Goal: Information Seeking & Learning: Learn about a topic

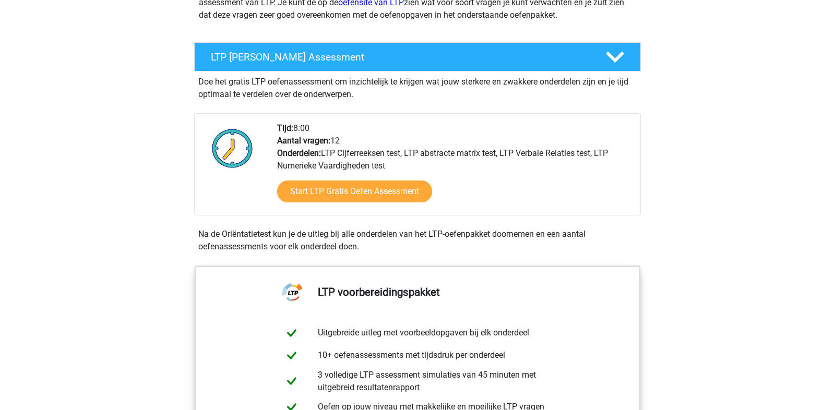
scroll to position [160, 0]
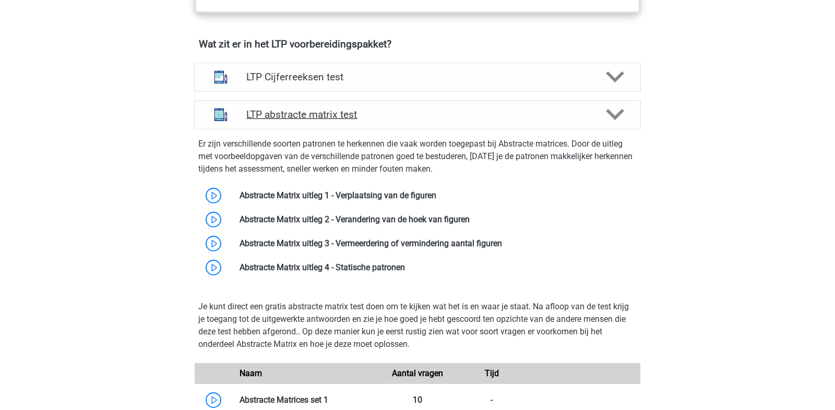
scroll to position [649, 0]
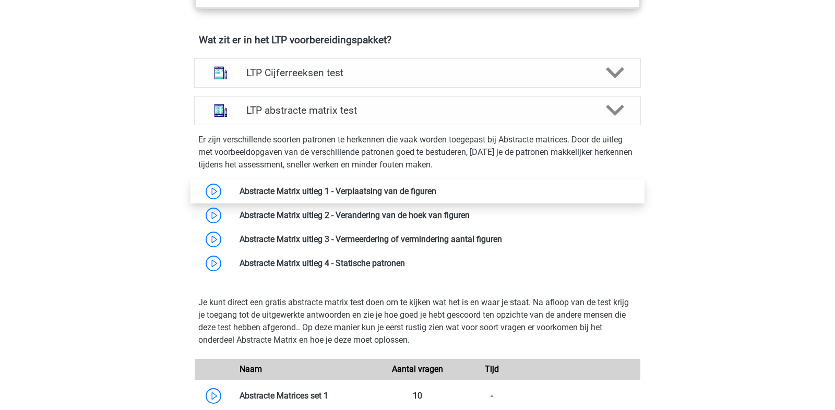
click at [437, 193] on link at bounding box center [437, 191] width 0 height 10
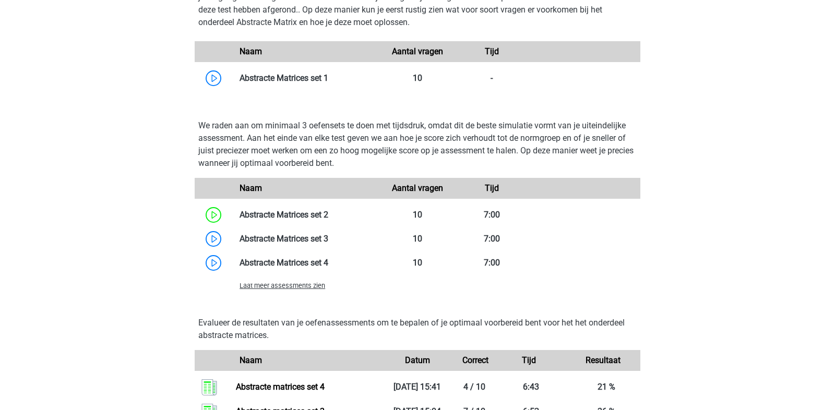
scroll to position [961, 0]
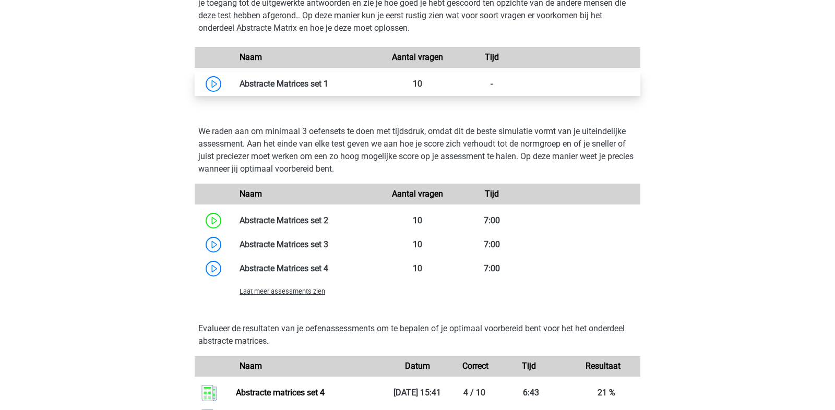
click at [328, 81] on link at bounding box center [328, 84] width 0 height 10
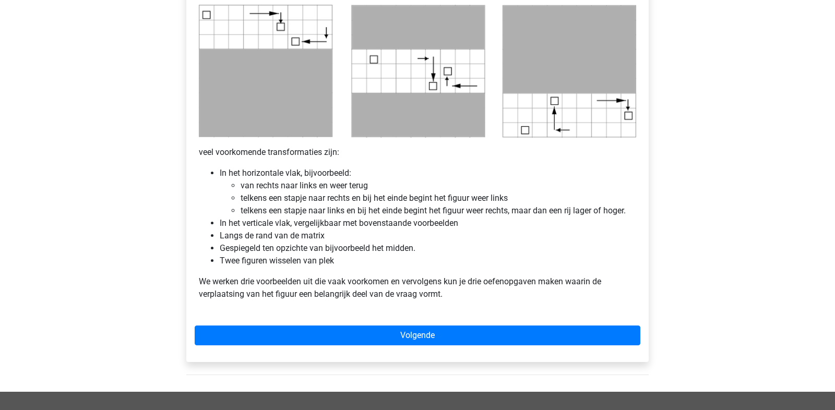
scroll to position [519, 0]
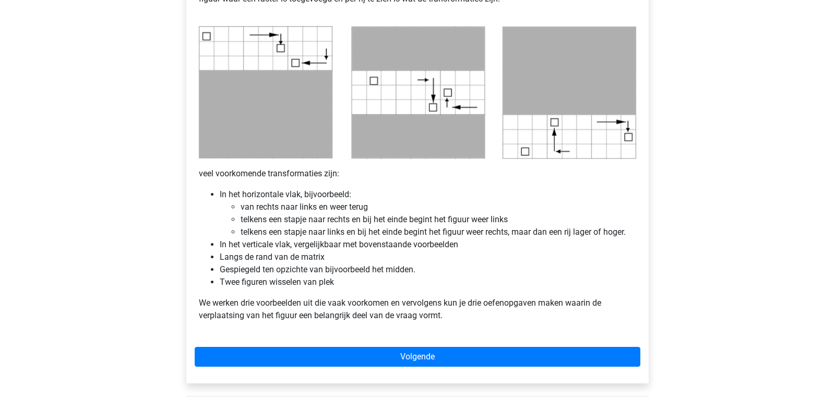
click at [316, 346] on div "Abstracte Matrix uitleg - Verplaatsing van de figuren Veel van de vragen zullen…" at bounding box center [417, 34] width 463 height 697
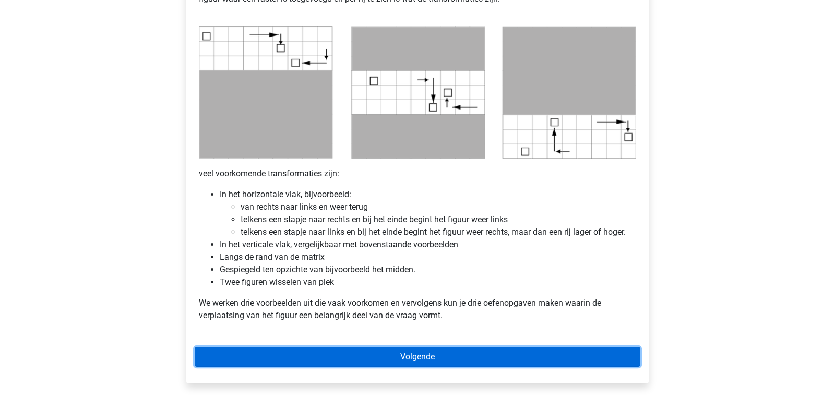
click at [322, 356] on link "Volgende" at bounding box center [418, 357] width 446 height 20
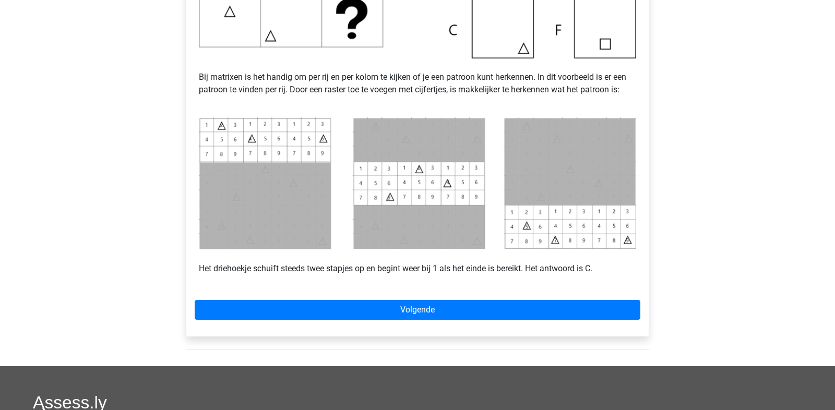
scroll to position [394, 0]
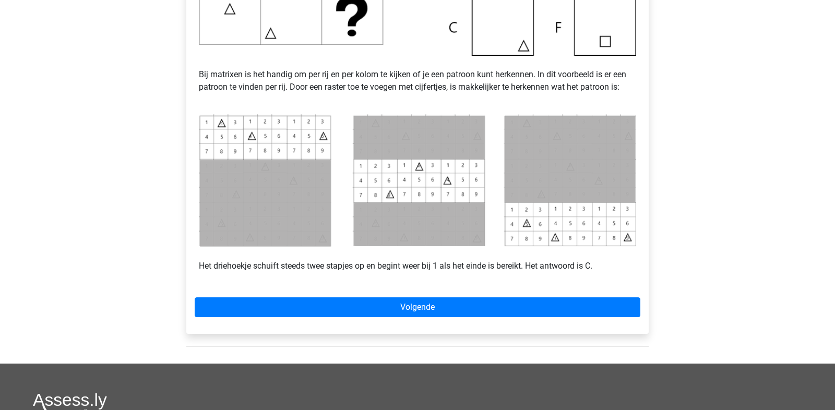
click at [346, 319] on div "Voorbeeld 1 Bij matrixen is het handig om per rij en per kolom te kijken of je …" at bounding box center [417, 71] width 463 height 523
click at [363, 287] on div "Voorbeeld 1 Bij matrixen is het handig om per rij en per kolom te kijken of je …" at bounding box center [417, 71] width 463 height 523
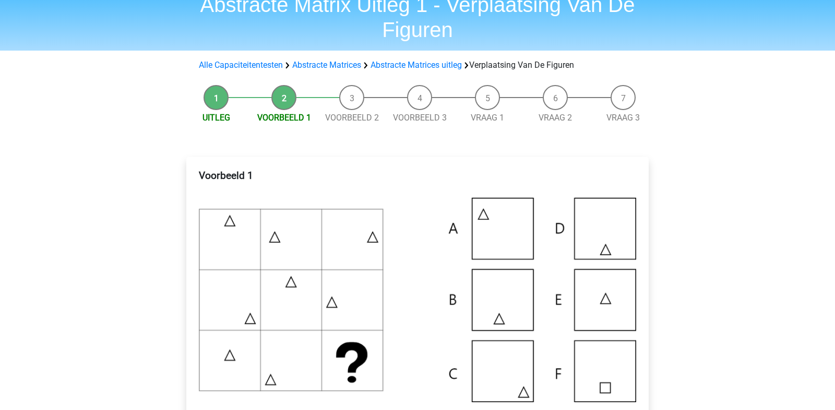
scroll to position [0, 0]
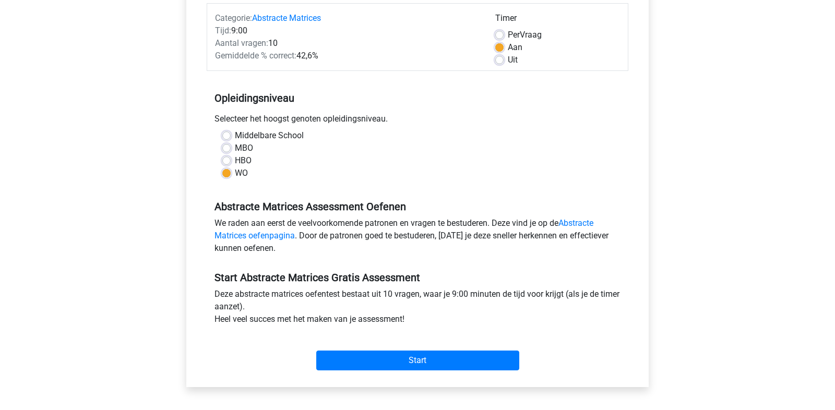
scroll to position [134, 0]
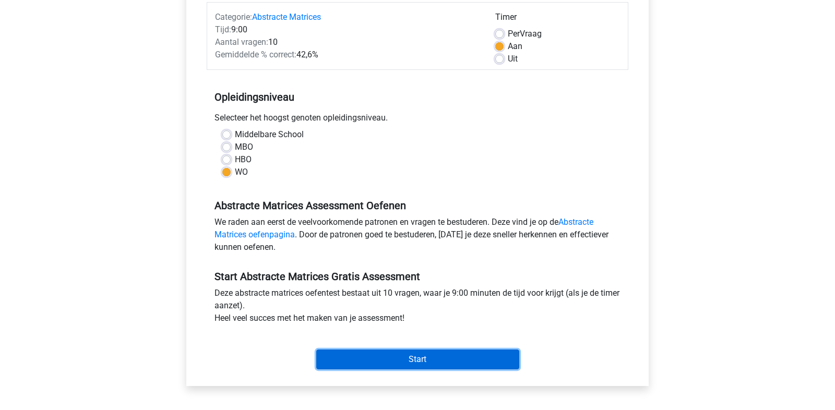
click at [417, 359] on input "Start" at bounding box center [417, 360] width 203 height 20
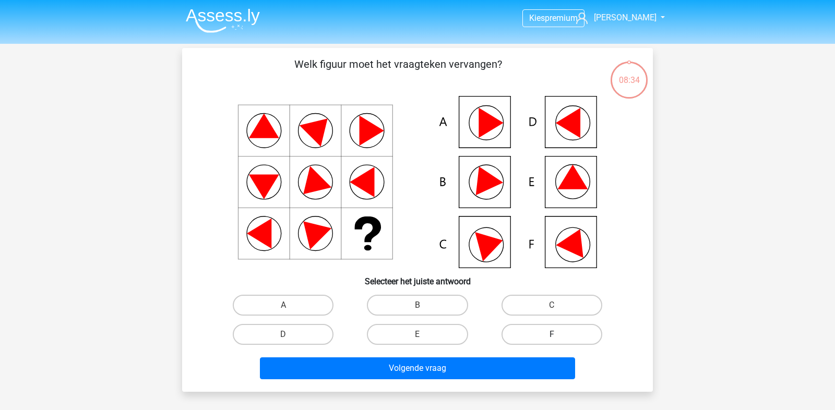
click at [537, 332] on label "F" at bounding box center [552, 334] width 101 height 21
click at [552, 335] on input "F" at bounding box center [555, 338] width 7 height 7
radio input "true"
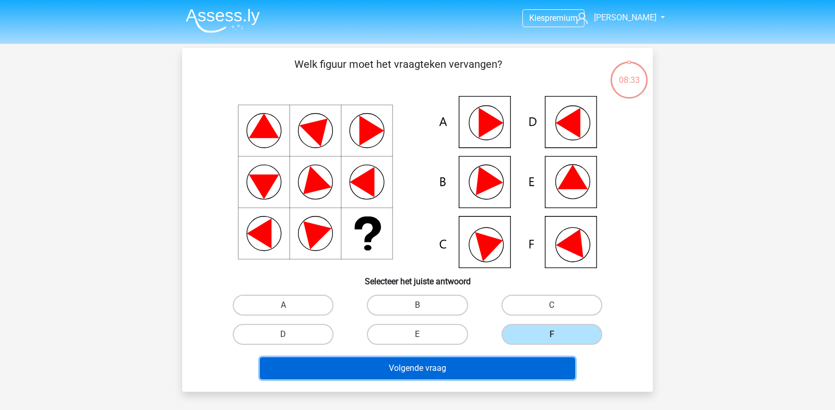
click at [522, 369] on button "Volgende vraag" at bounding box center [418, 369] width 316 height 22
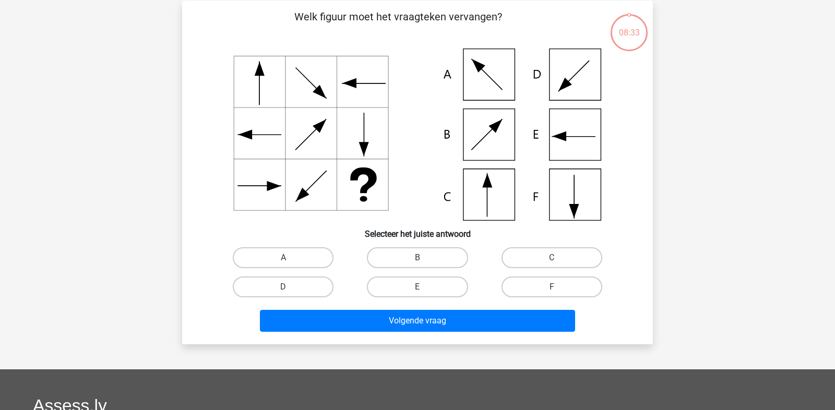
scroll to position [48, 0]
click at [555, 258] on input "C" at bounding box center [555, 260] width 7 height 7
radio input "true"
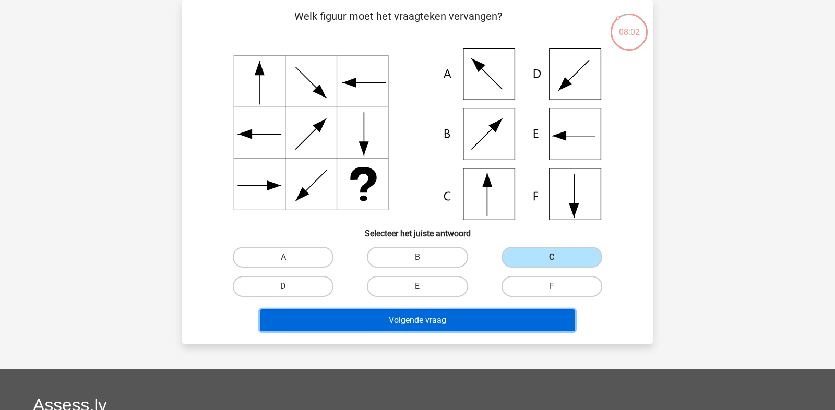
click at [517, 316] on button "Volgende vraag" at bounding box center [418, 321] width 316 height 22
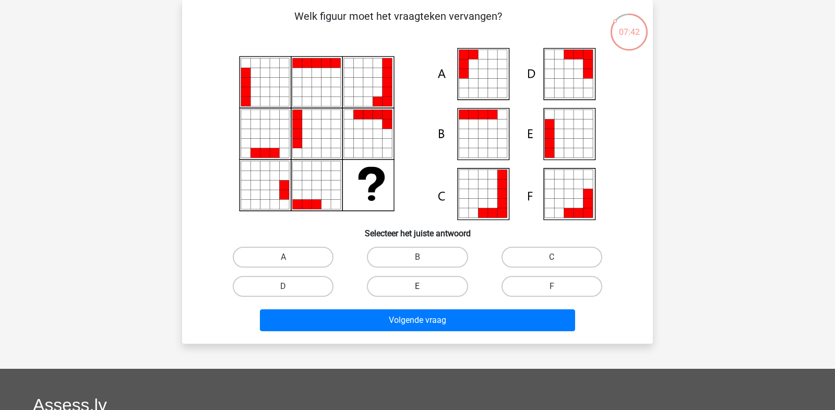
click at [427, 280] on label "E" at bounding box center [417, 286] width 101 height 21
click at [425, 287] on input "E" at bounding box center [421, 290] width 7 height 7
radio input "true"
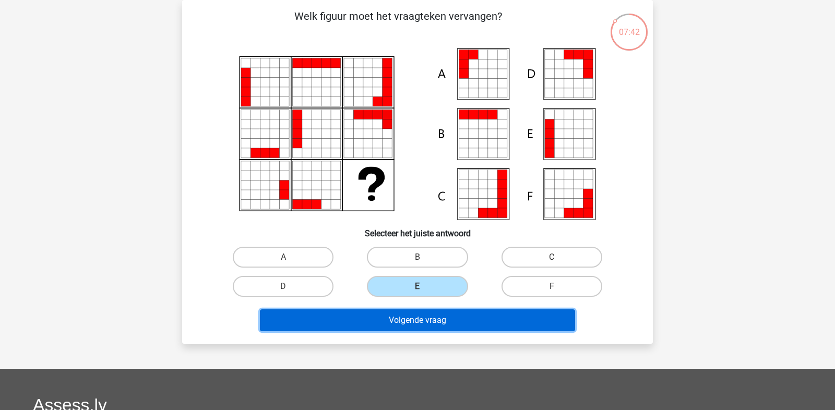
click at [446, 320] on button "Volgende vraag" at bounding box center [418, 321] width 316 height 22
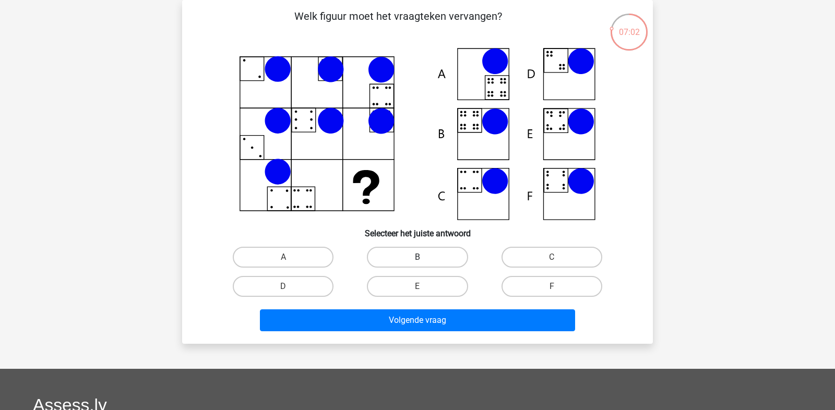
click at [438, 256] on label "B" at bounding box center [417, 257] width 101 height 21
click at [425, 257] on input "B" at bounding box center [421, 260] width 7 height 7
radio input "true"
click at [303, 261] on label "A" at bounding box center [283, 257] width 101 height 21
click at [290, 261] on input "A" at bounding box center [287, 260] width 7 height 7
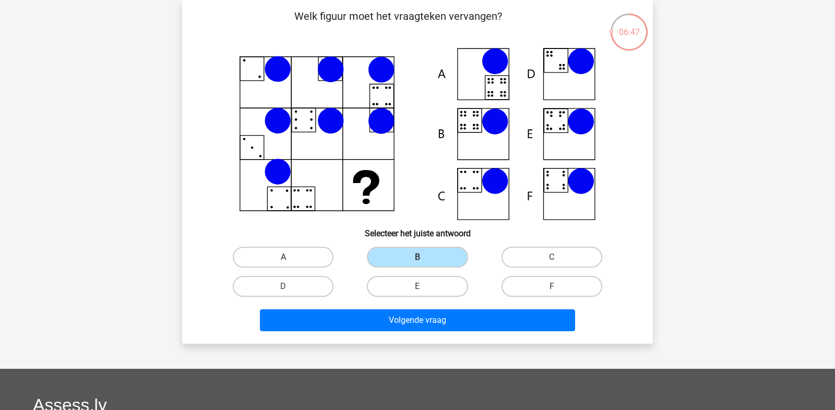
radio input "true"
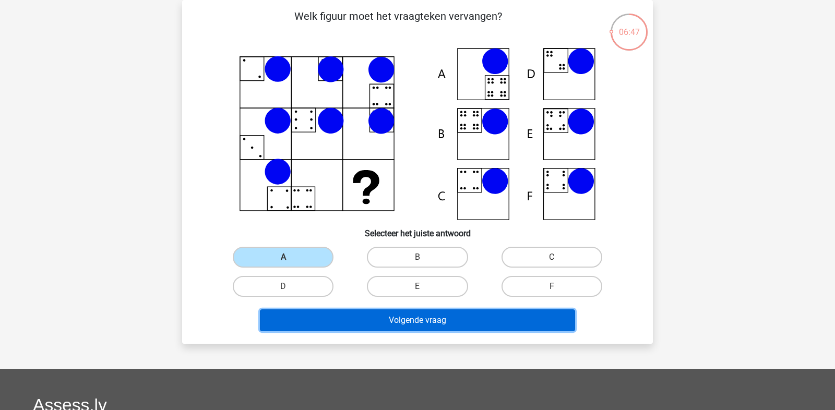
click at [340, 317] on button "Volgende vraag" at bounding box center [418, 321] width 316 height 22
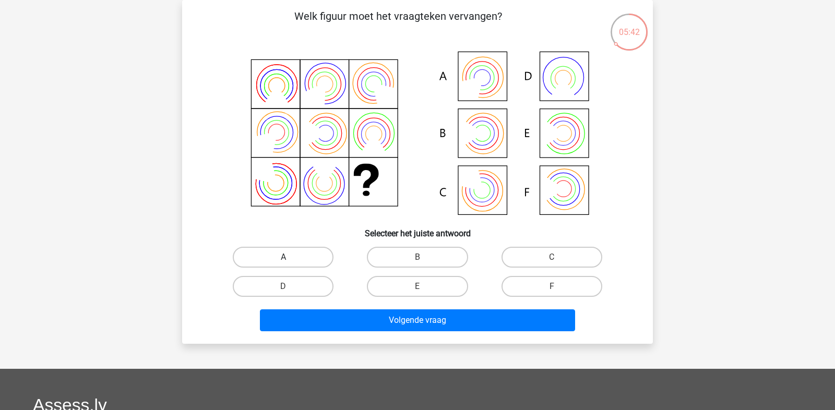
click at [313, 263] on label "A" at bounding box center [283, 257] width 101 height 21
click at [290, 263] on input "A" at bounding box center [287, 260] width 7 height 7
radio input "true"
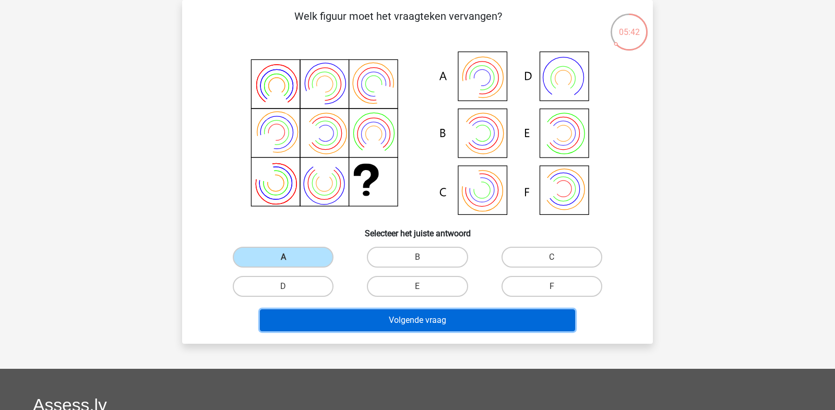
click at [355, 325] on button "Volgende vraag" at bounding box center [418, 321] width 316 height 22
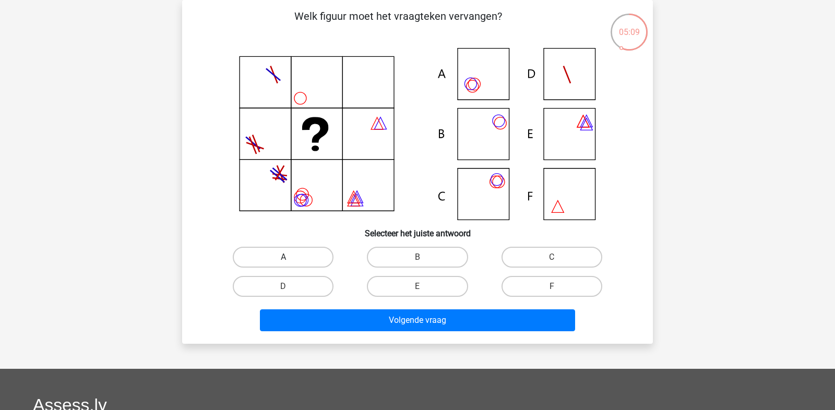
click at [324, 261] on label "A" at bounding box center [283, 257] width 101 height 21
click at [290, 261] on input "A" at bounding box center [287, 260] width 7 height 7
radio input "true"
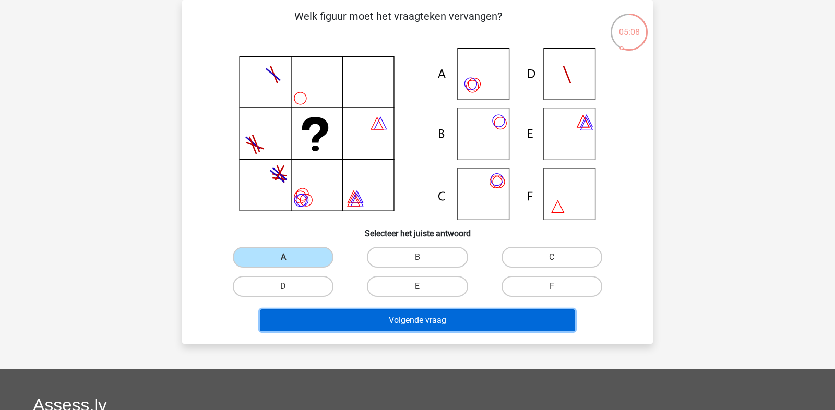
click at [370, 319] on button "Volgende vraag" at bounding box center [418, 321] width 316 height 22
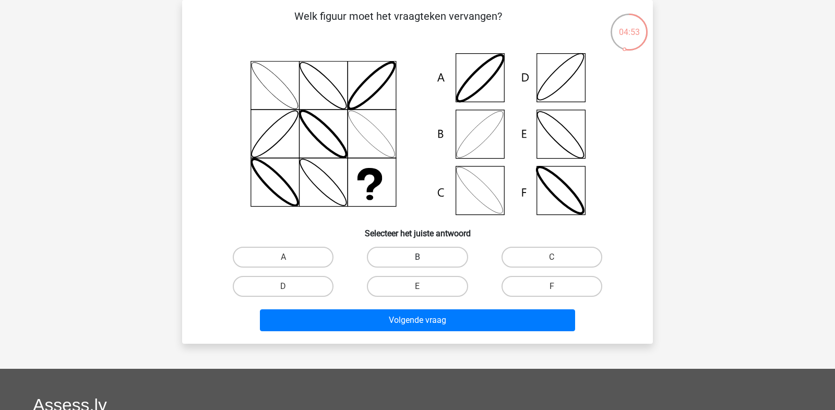
click at [430, 253] on label "B" at bounding box center [417, 257] width 101 height 21
click at [425, 257] on input "B" at bounding box center [421, 260] width 7 height 7
radio input "true"
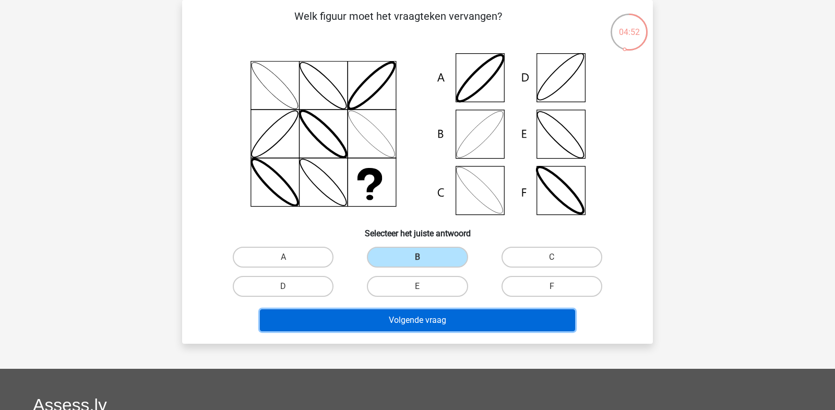
click at [431, 310] on button "Volgende vraag" at bounding box center [418, 321] width 316 height 22
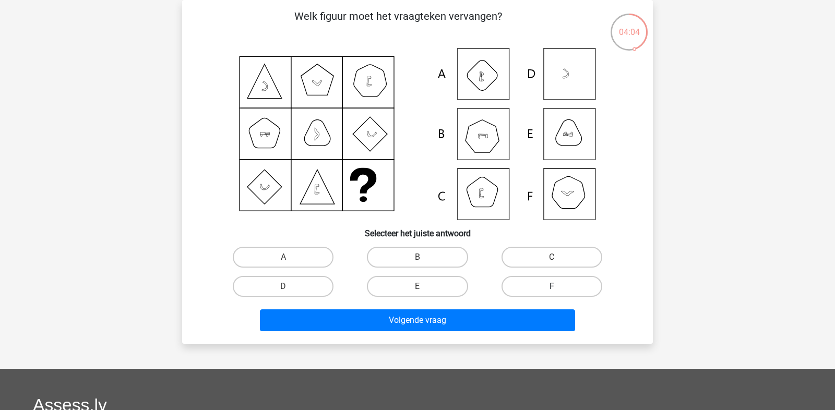
click at [519, 284] on label "F" at bounding box center [552, 286] width 101 height 21
click at [552, 287] on input "F" at bounding box center [555, 290] width 7 height 7
radio input "true"
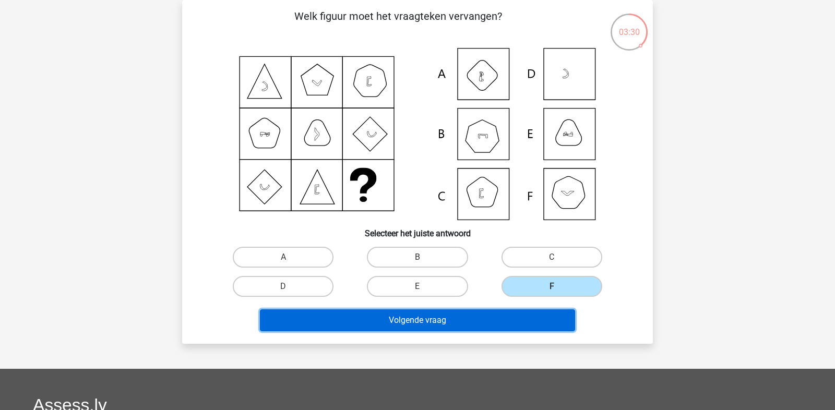
click at [486, 319] on button "Volgende vraag" at bounding box center [418, 321] width 316 height 22
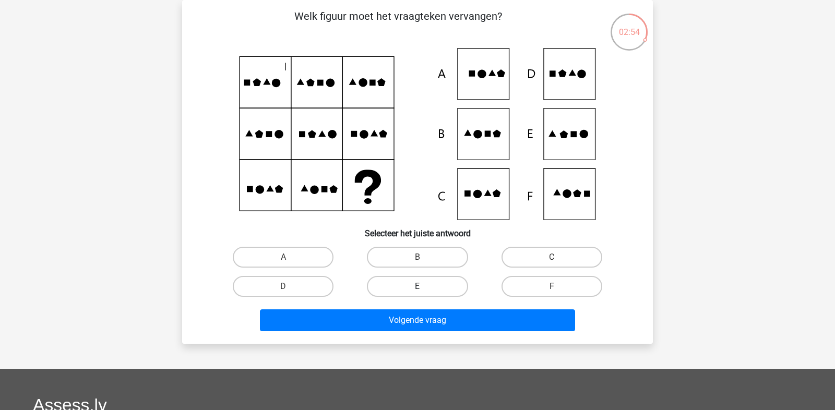
click at [420, 283] on label "E" at bounding box center [417, 286] width 101 height 21
click at [420, 287] on input "E" at bounding box center [421, 290] width 7 height 7
radio input "true"
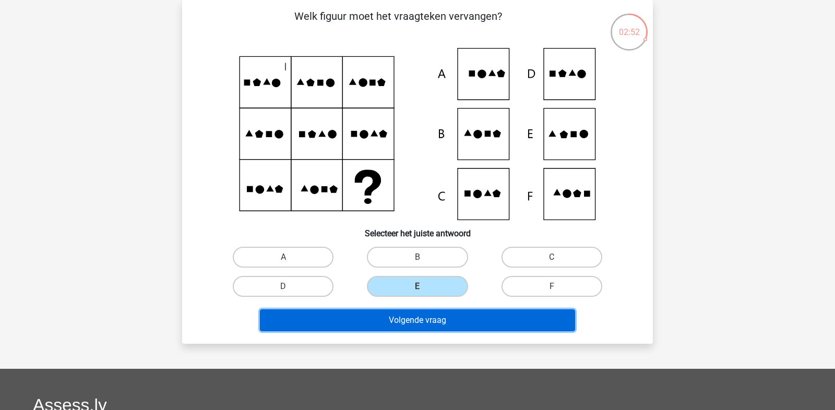
click at [425, 325] on button "Volgende vraag" at bounding box center [418, 321] width 316 height 22
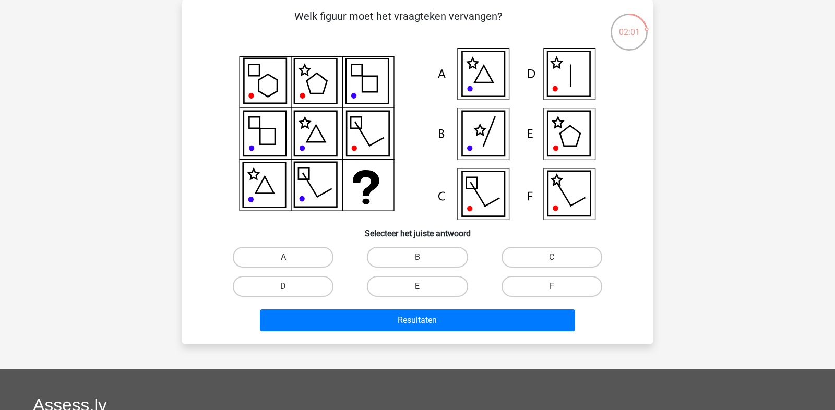
click at [418, 285] on label "E" at bounding box center [417, 286] width 101 height 21
click at [418, 287] on input "E" at bounding box center [421, 290] width 7 height 7
radio input "true"
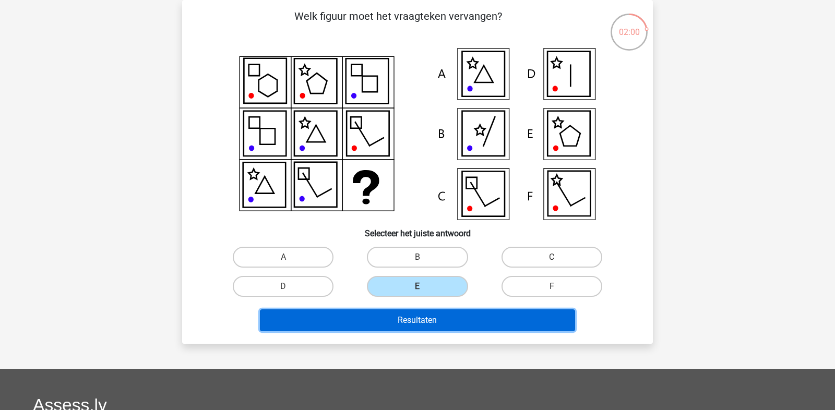
click at [425, 321] on button "Resultaten" at bounding box center [418, 321] width 316 height 22
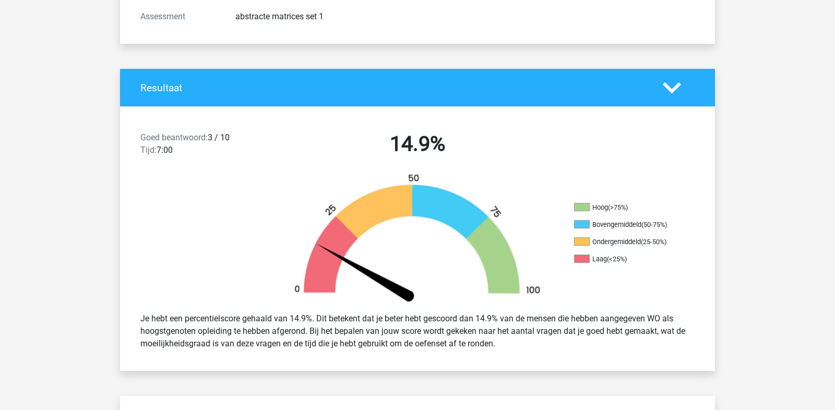
scroll to position [152, 0]
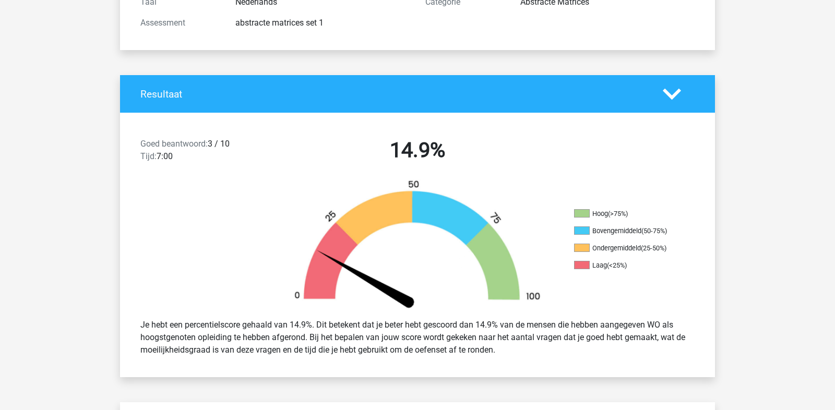
click at [138, 91] on div "Resultaat" at bounding box center [394, 94] width 523 height 12
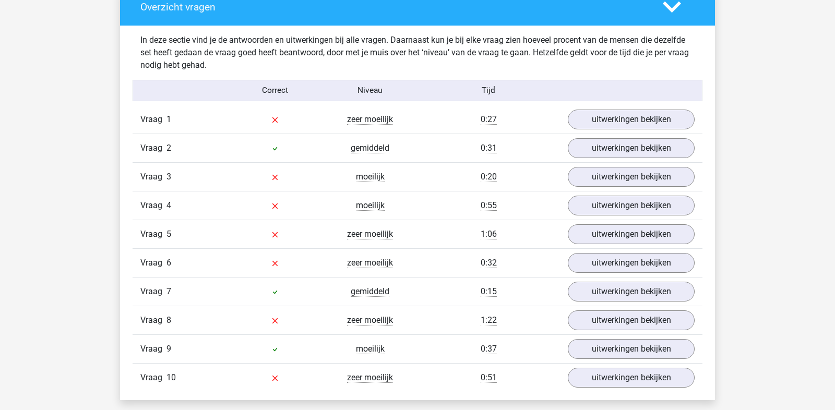
scroll to position [841, 0]
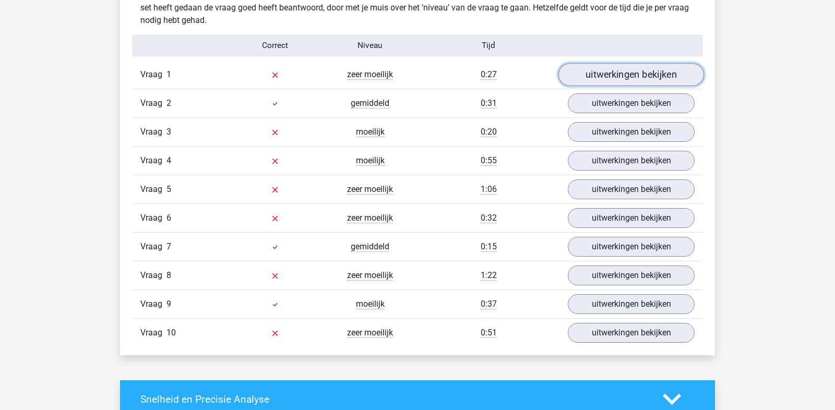
click at [611, 66] on link "uitwerkingen bekijken" at bounding box center [632, 75] width 146 height 23
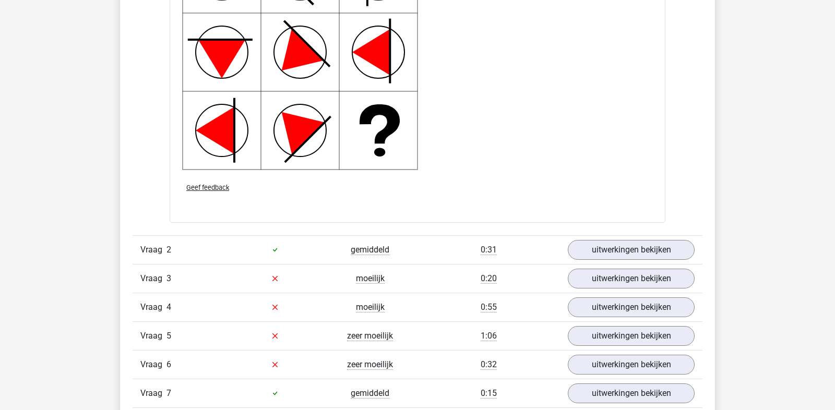
scroll to position [1473, 0]
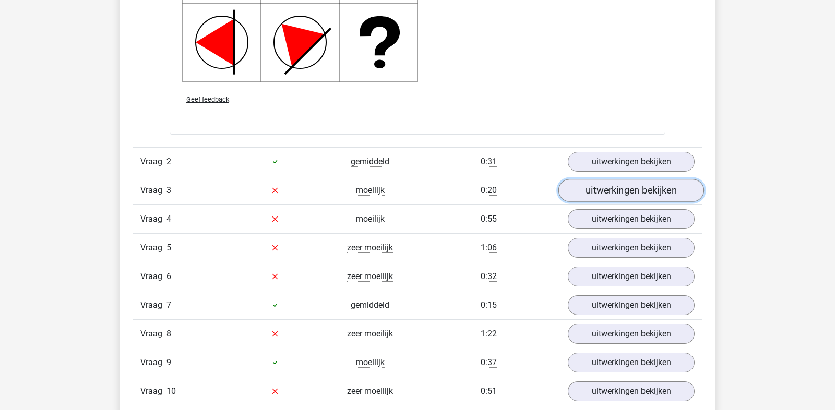
click at [650, 182] on link "uitwerkingen bekijken" at bounding box center [632, 190] width 146 height 23
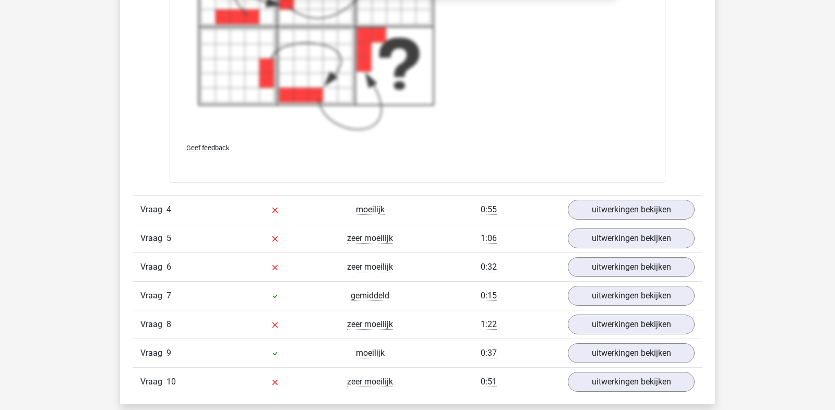
scroll to position [2296, 0]
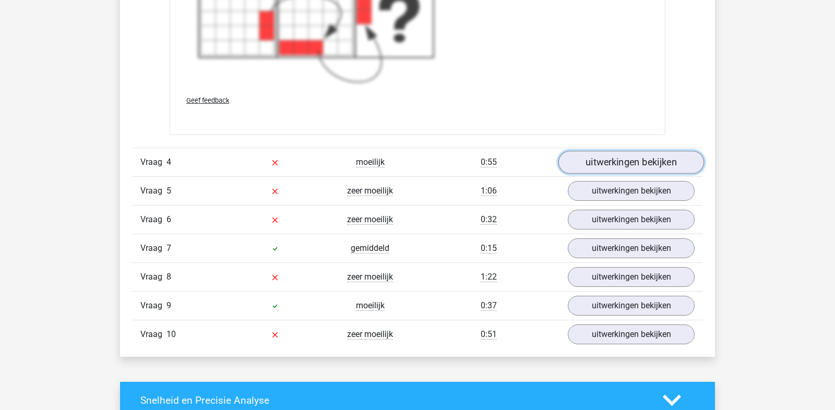
click at [602, 158] on link "uitwerkingen bekijken" at bounding box center [632, 162] width 146 height 23
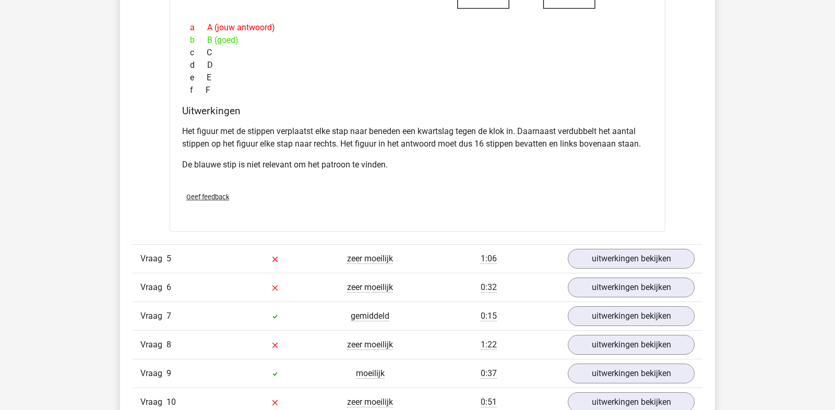
scroll to position [2676, 0]
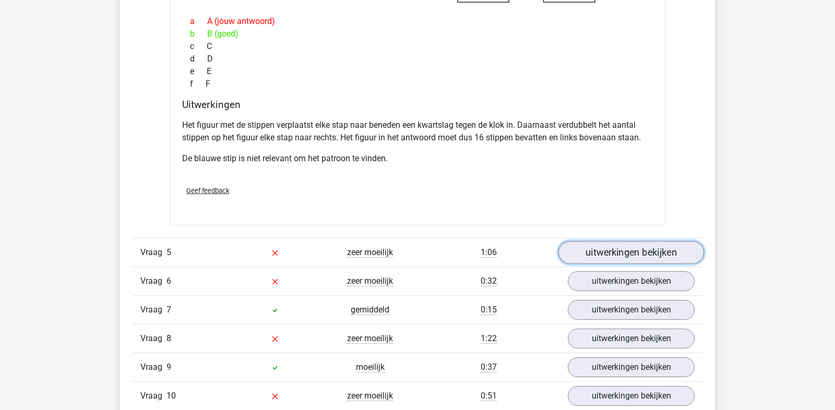
click at [602, 253] on link "uitwerkingen bekijken" at bounding box center [632, 252] width 146 height 23
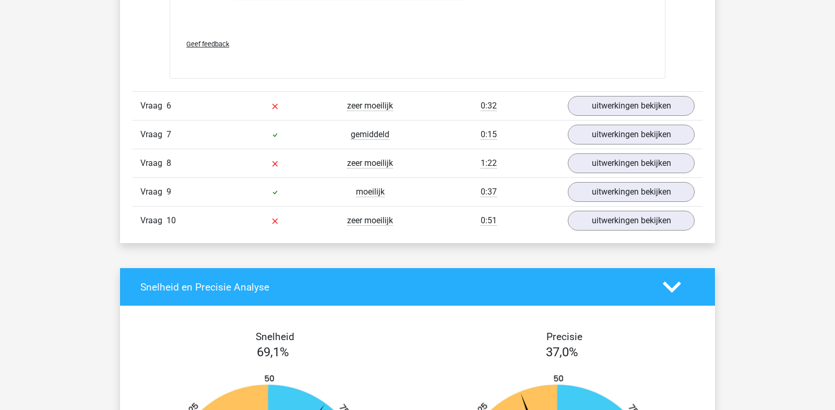
scroll to position [3454, 0]
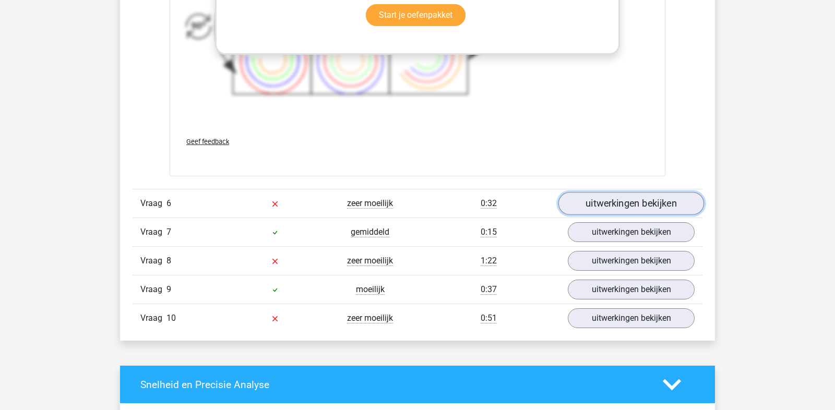
click at [595, 193] on link "uitwerkingen bekijken" at bounding box center [632, 203] width 146 height 23
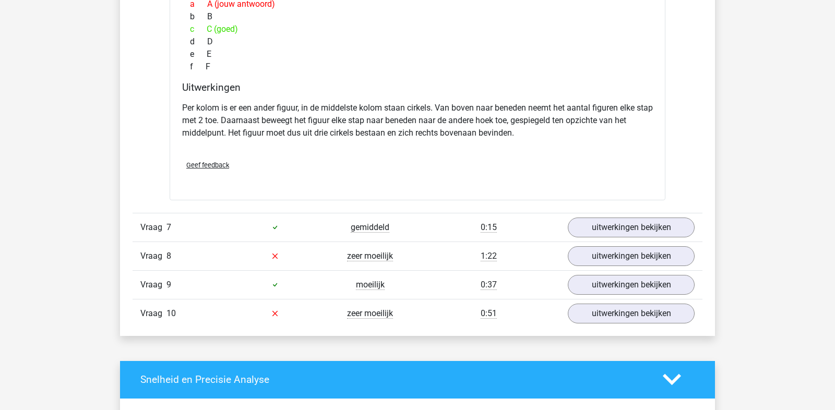
scroll to position [3913, 0]
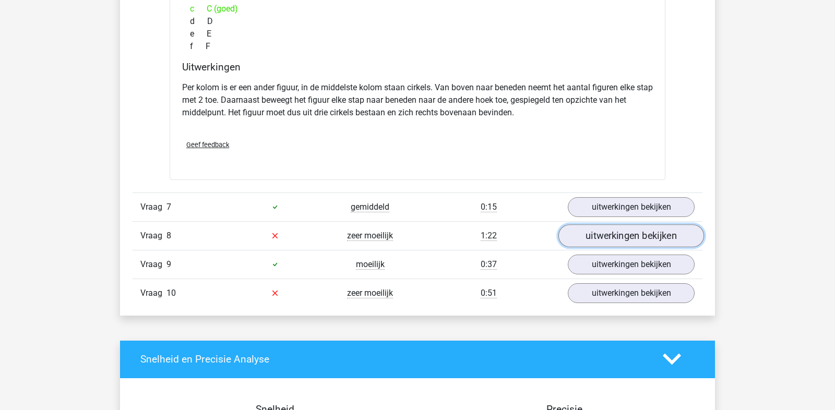
click at [626, 225] on link "uitwerkingen bekijken" at bounding box center [632, 236] width 146 height 23
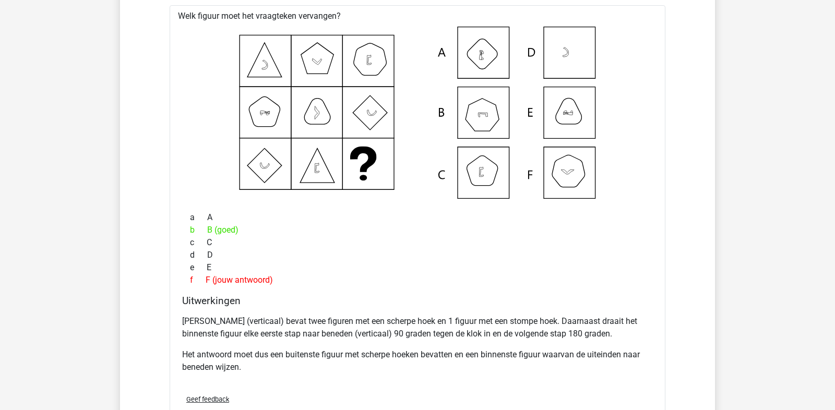
scroll to position [4533, 0]
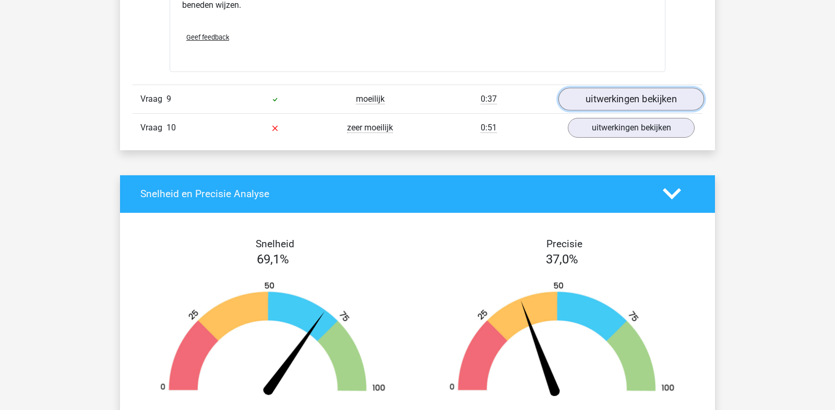
click at [637, 88] on link "uitwerkingen bekijken" at bounding box center [632, 99] width 146 height 23
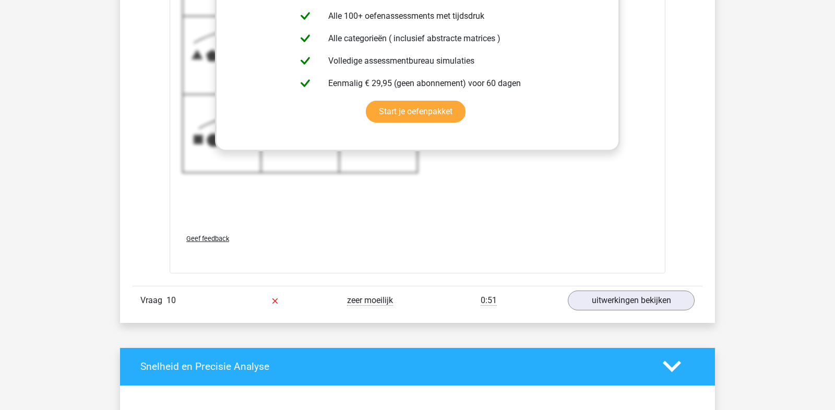
scroll to position [5215, 0]
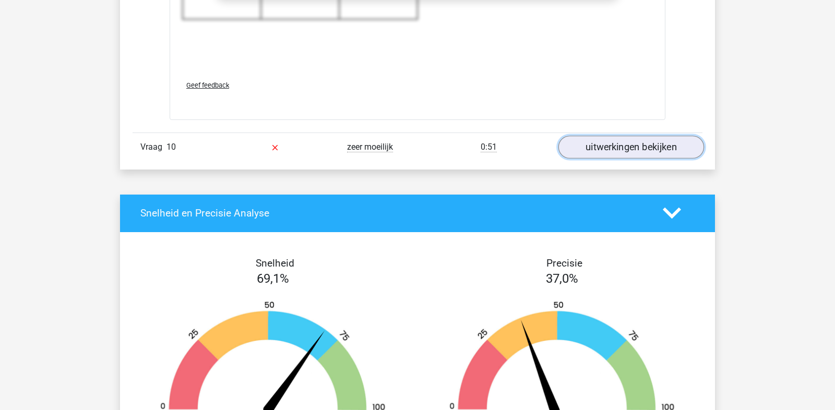
click at [639, 136] on link "uitwerkingen bekijken" at bounding box center [632, 147] width 146 height 23
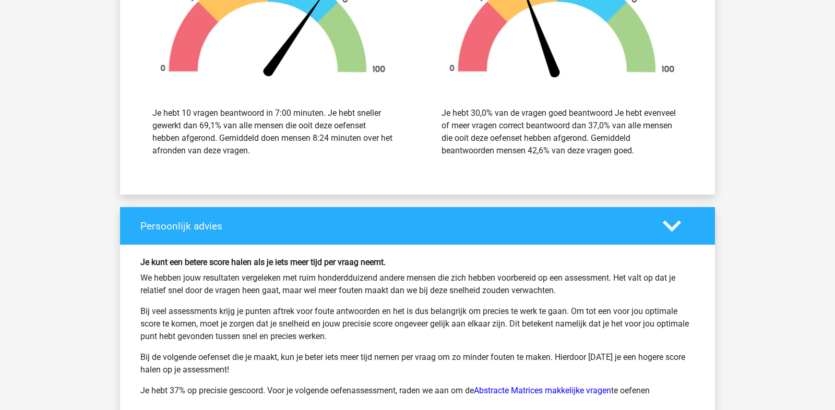
scroll to position [6291, 0]
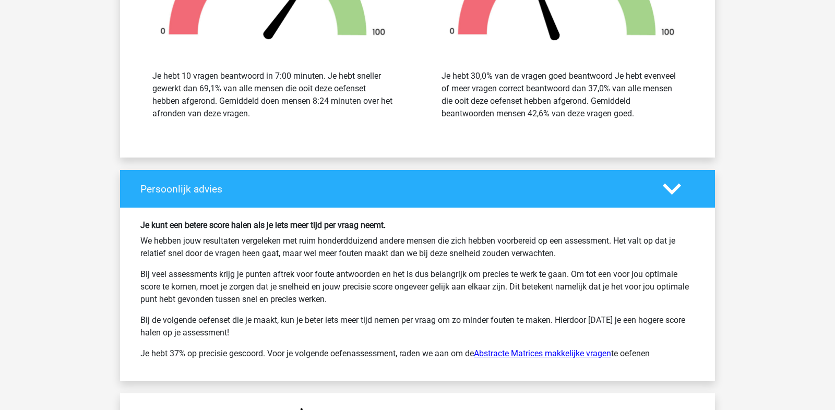
click at [521, 349] on link "Abstracte Matrices makkelijke vragen" at bounding box center [542, 354] width 137 height 10
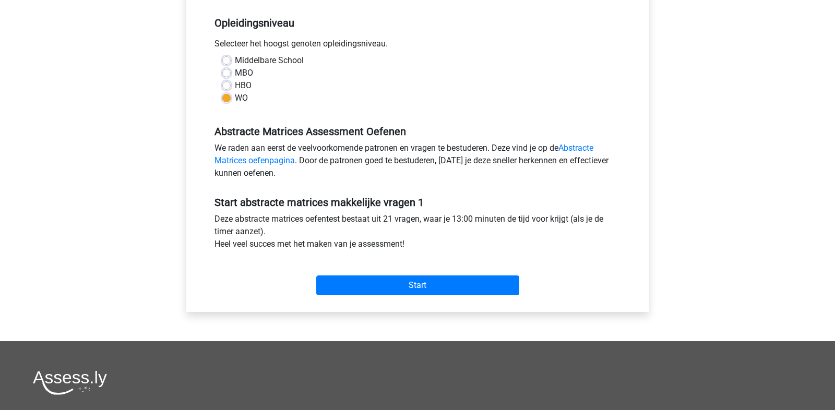
scroll to position [273, 0]
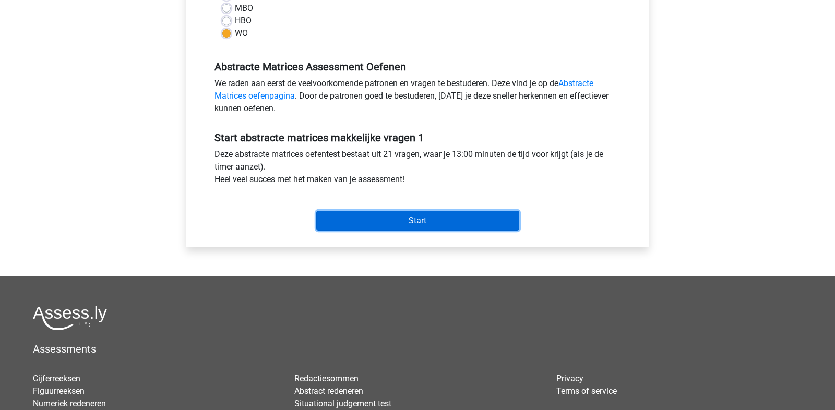
click at [452, 220] on input "Start" at bounding box center [417, 221] width 203 height 20
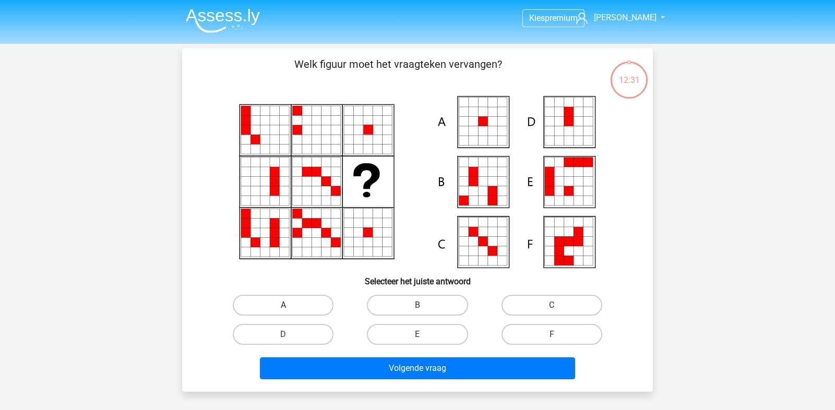
click at [307, 302] on label "A" at bounding box center [283, 305] width 101 height 21
click at [290, 305] on input "A" at bounding box center [287, 308] width 7 height 7
radio input "true"
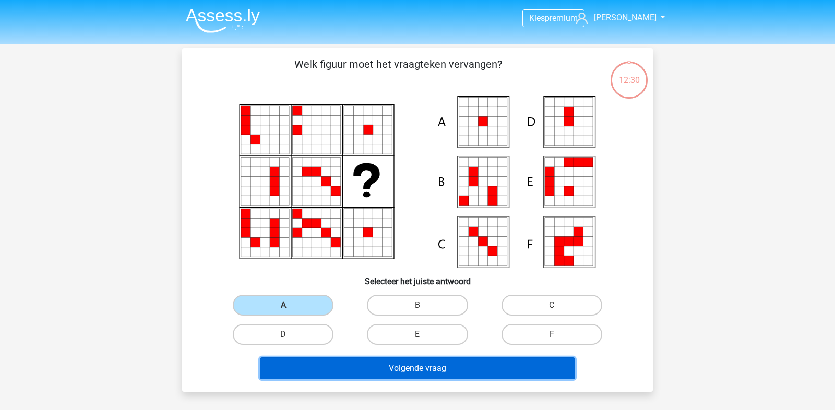
click at [349, 364] on button "Volgende vraag" at bounding box center [418, 369] width 316 height 22
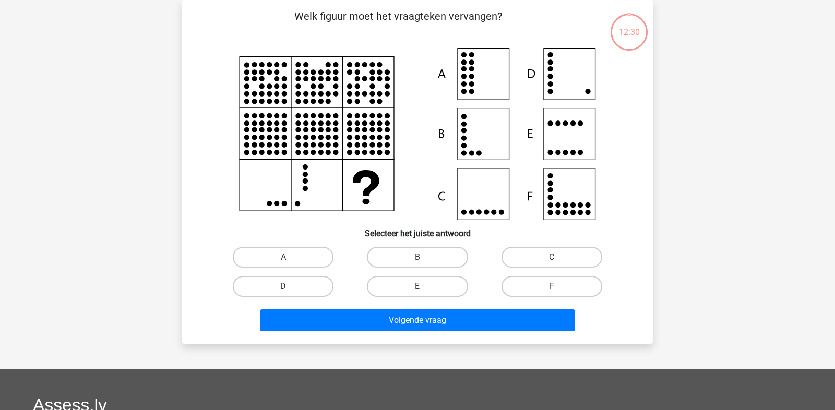
scroll to position [8, 0]
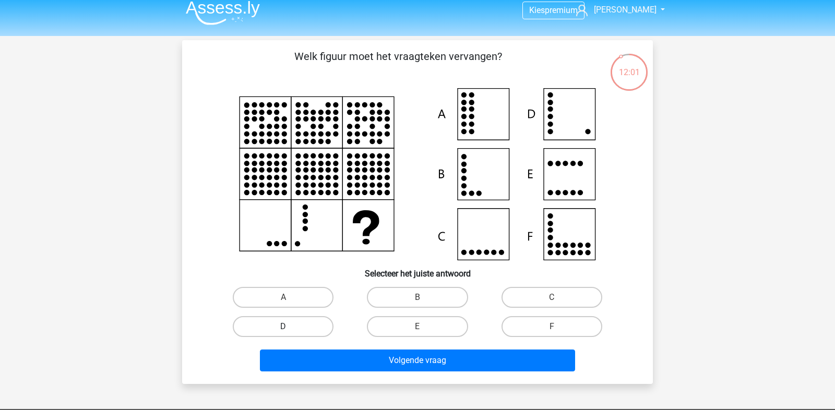
click at [296, 325] on label "D" at bounding box center [283, 326] width 101 height 21
click at [290, 327] on input "D" at bounding box center [287, 330] width 7 height 7
radio input "true"
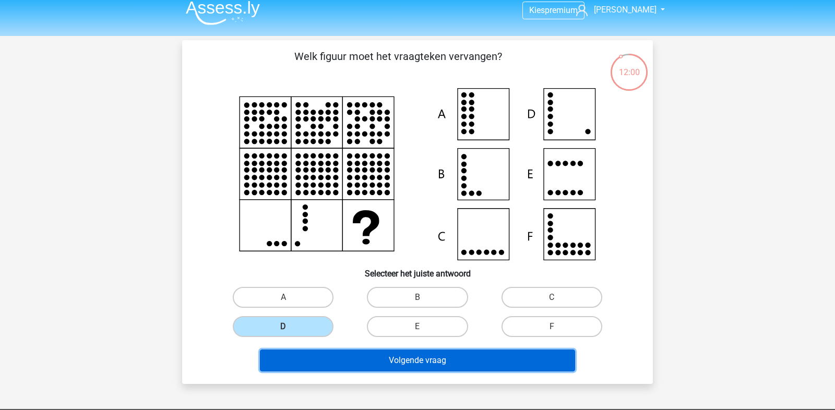
click at [325, 359] on button "Volgende vraag" at bounding box center [418, 361] width 316 height 22
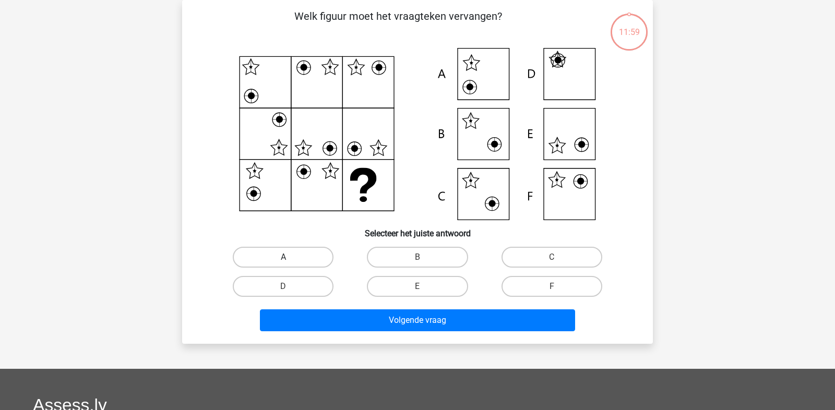
scroll to position [10, 0]
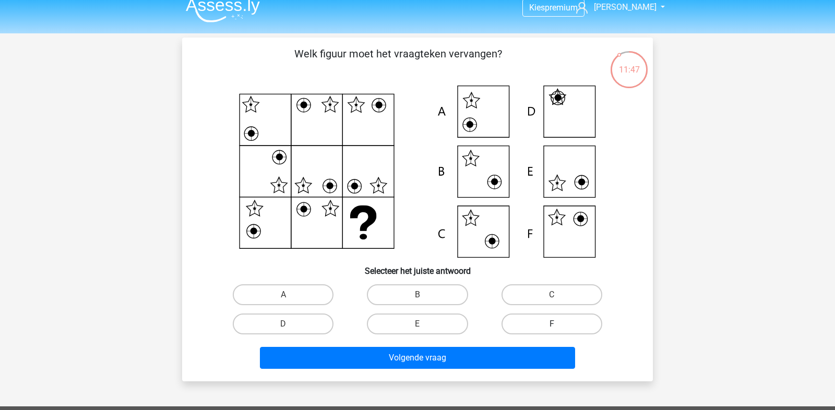
click at [526, 330] on label "F" at bounding box center [552, 324] width 101 height 21
click at [552, 330] on input "F" at bounding box center [555, 327] width 7 height 7
radio input "true"
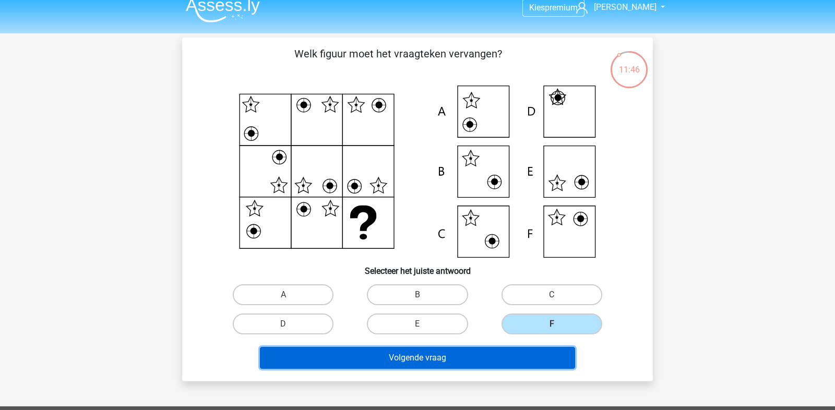
click at [511, 366] on button "Volgende vraag" at bounding box center [418, 358] width 316 height 22
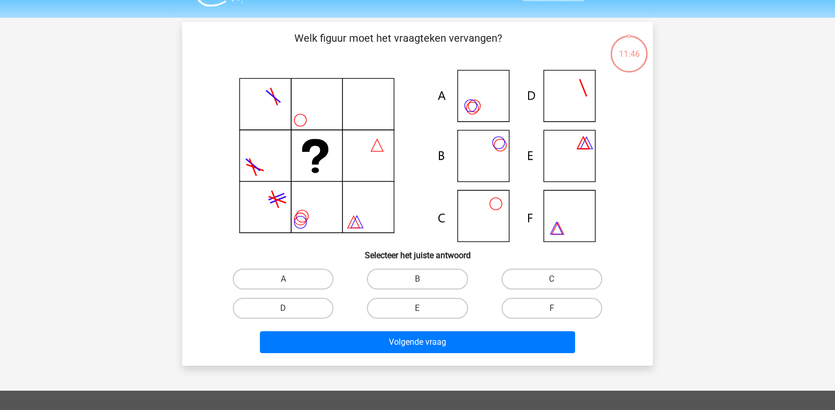
scroll to position [18, 0]
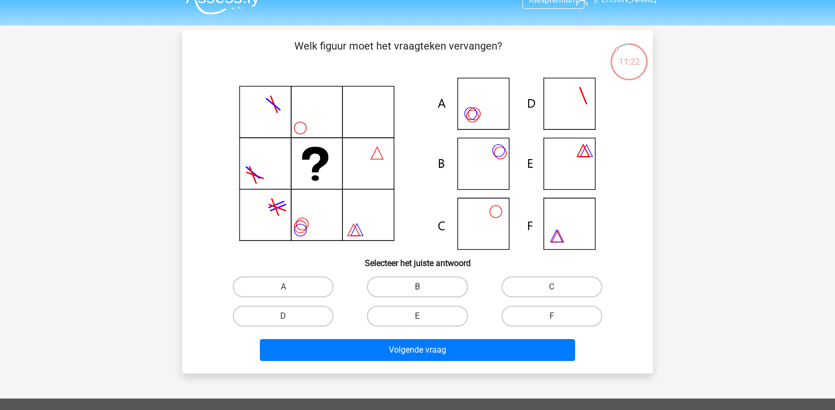
click at [451, 291] on label "B" at bounding box center [417, 287] width 101 height 21
click at [425, 291] on input "B" at bounding box center [421, 290] width 7 height 7
radio input "true"
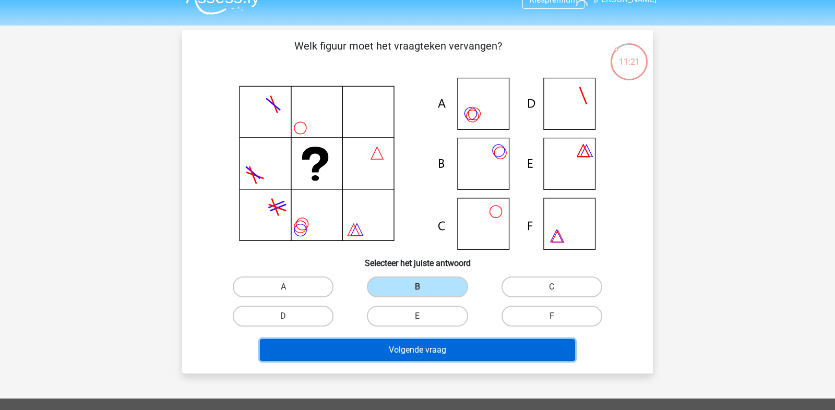
click at [461, 356] on button "Volgende vraag" at bounding box center [418, 350] width 316 height 22
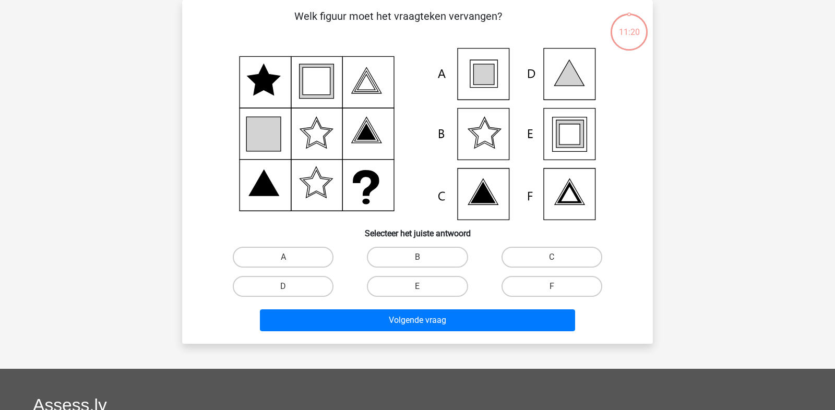
scroll to position [10, 0]
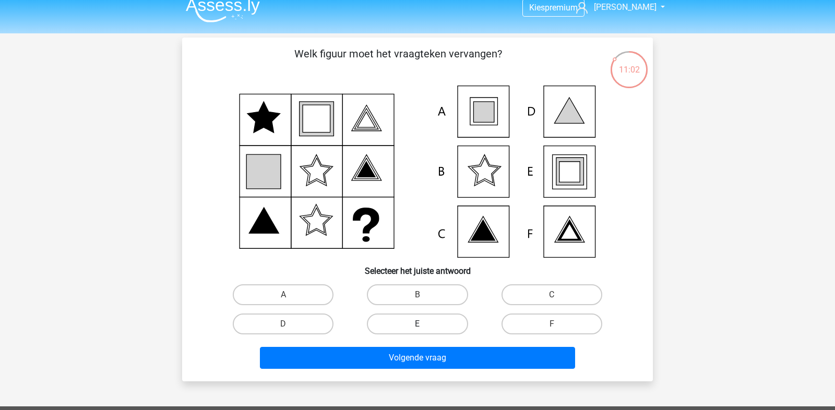
click at [404, 331] on label "E" at bounding box center [417, 324] width 101 height 21
click at [418, 331] on input "E" at bounding box center [421, 327] width 7 height 7
radio input "true"
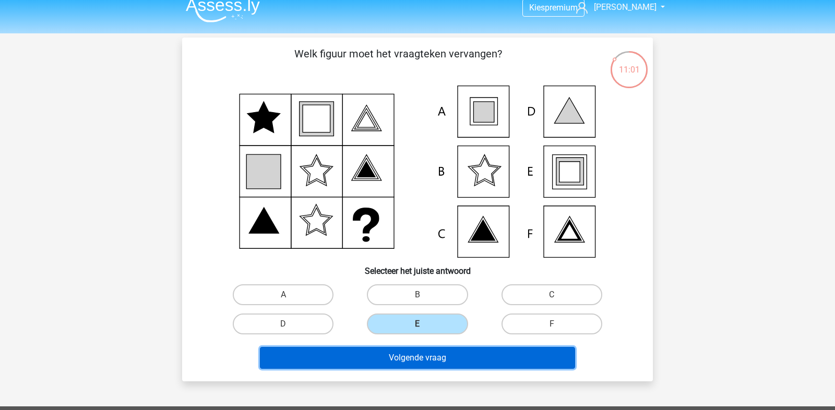
click at [403, 356] on button "Volgende vraag" at bounding box center [418, 358] width 316 height 22
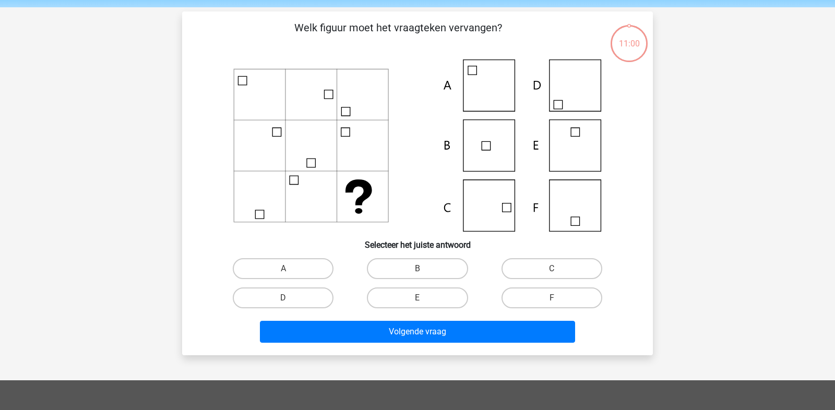
scroll to position [48, 0]
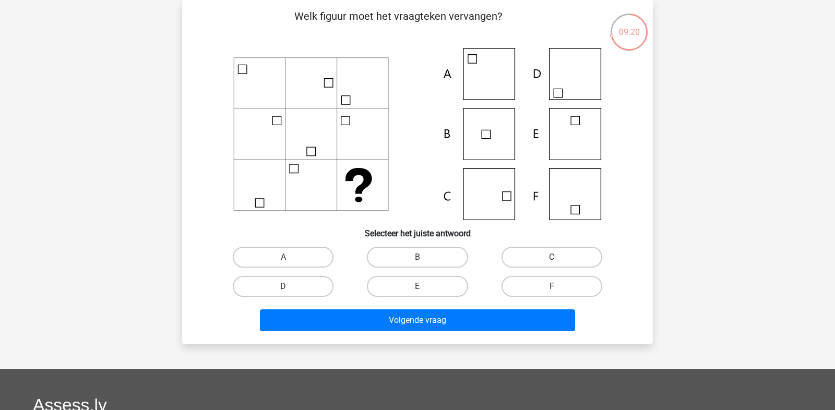
click at [309, 293] on label "D" at bounding box center [283, 286] width 101 height 21
click at [290, 293] on input "D" at bounding box center [287, 290] width 7 height 7
radio input "true"
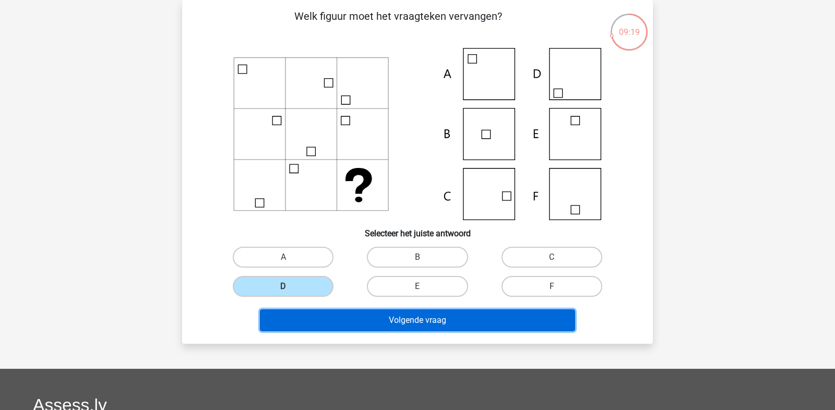
click at [344, 325] on button "Volgende vraag" at bounding box center [418, 321] width 316 height 22
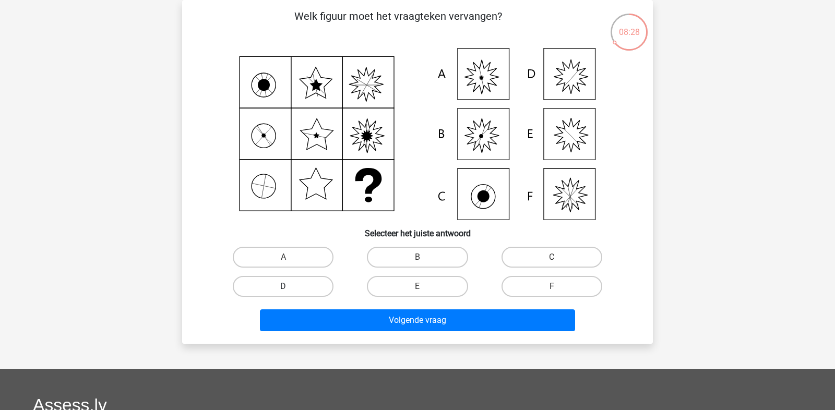
click at [291, 281] on label "D" at bounding box center [283, 286] width 101 height 21
click at [290, 287] on input "D" at bounding box center [287, 290] width 7 height 7
radio input "true"
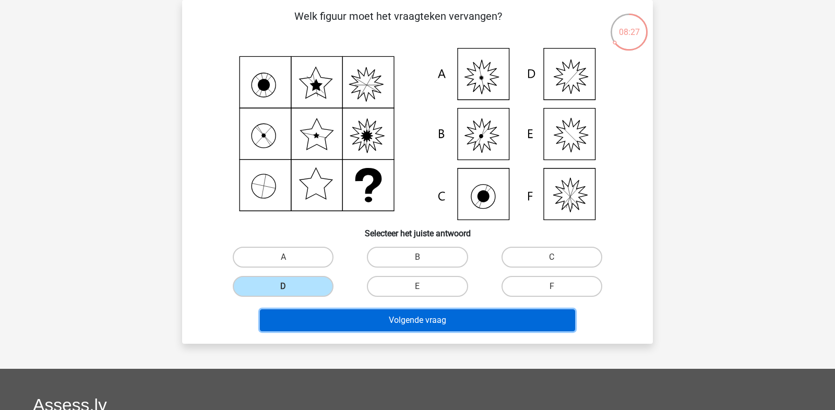
click at [315, 316] on button "Volgende vraag" at bounding box center [418, 321] width 316 height 22
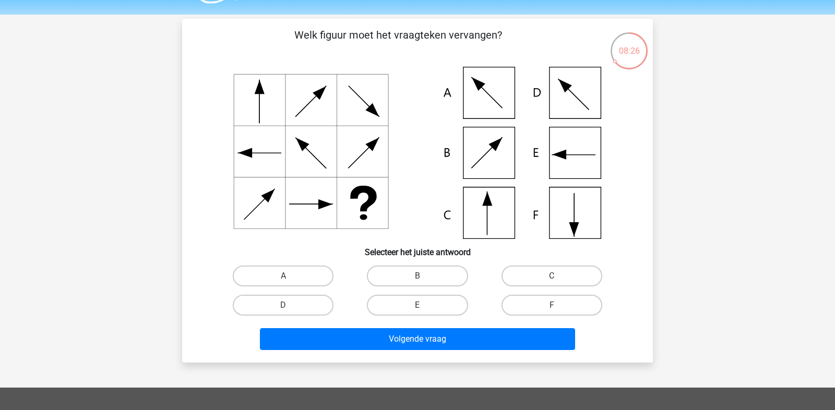
scroll to position [27, 0]
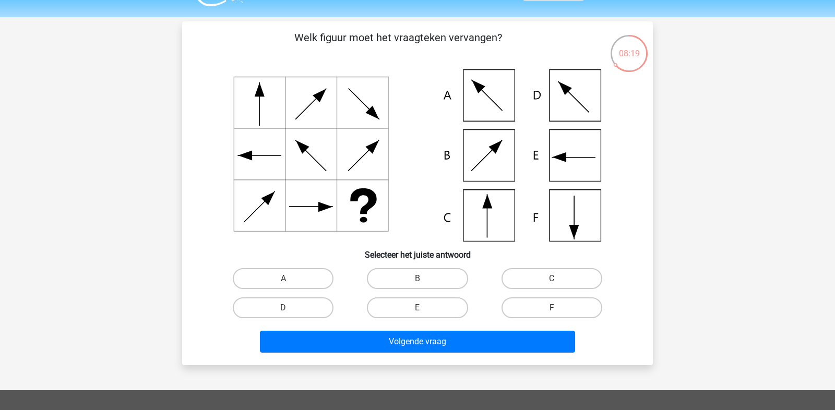
click at [547, 304] on label "F" at bounding box center [552, 308] width 101 height 21
click at [552, 308] on input "F" at bounding box center [555, 311] width 7 height 7
radio input "true"
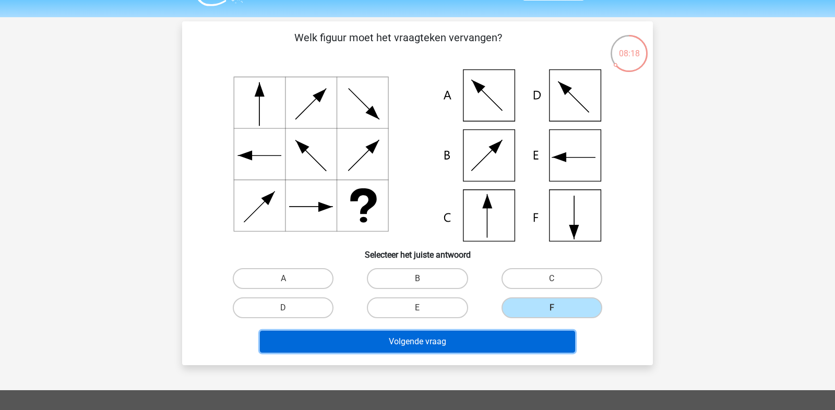
click at [497, 346] on button "Volgende vraag" at bounding box center [418, 342] width 316 height 22
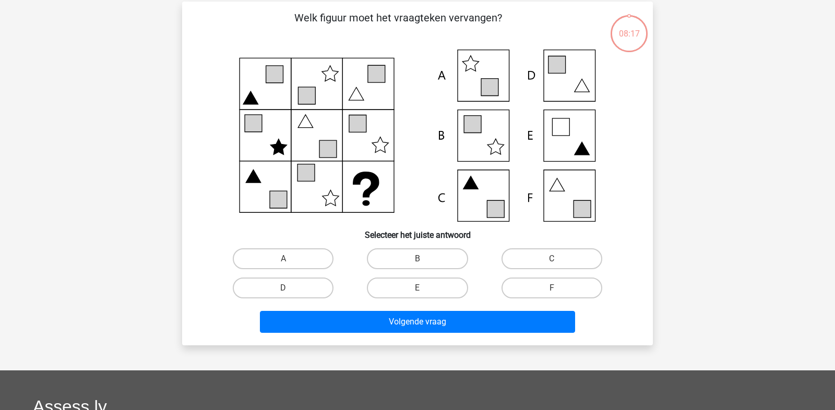
scroll to position [48, 0]
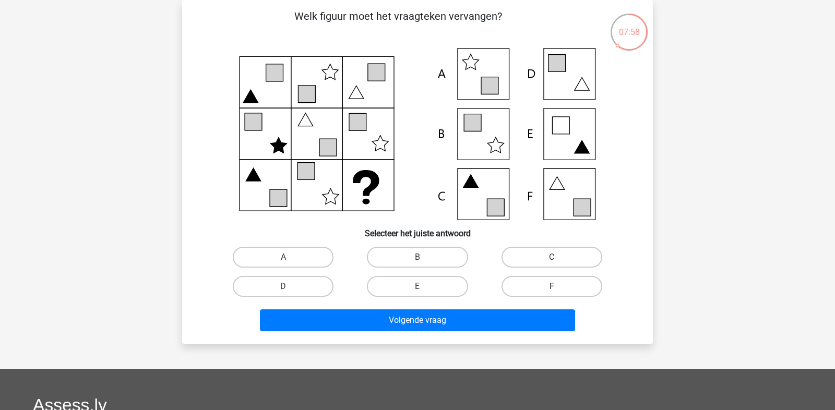
click at [532, 286] on label "F" at bounding box center [552, 286] width 101 height 21
click at [552, 287] on input "F" at bounding box center [555, 290] width 7 height 7
radio input "true"
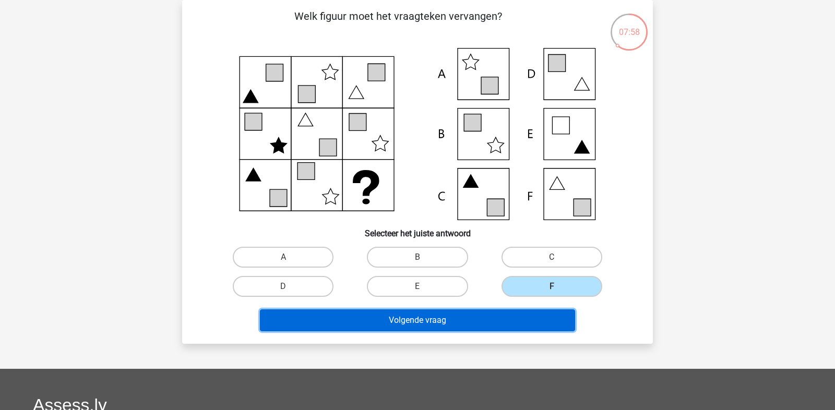
click at [532, 314] on button "Volgende vraag" at bounding box center [418, 321] width 316 height 22
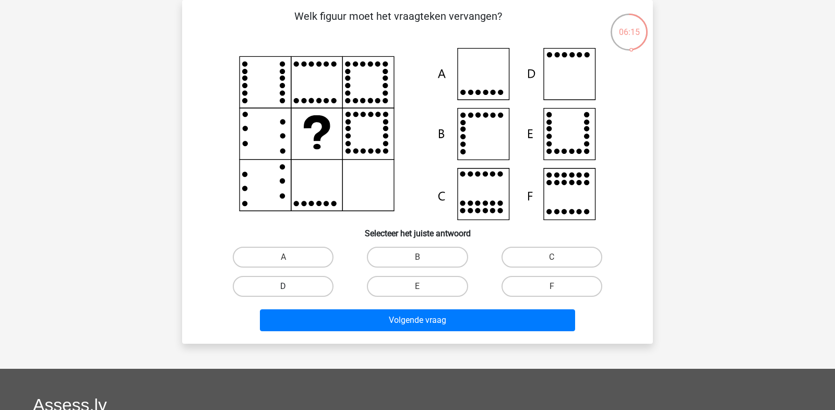
click at [291, 281] on label "D" at bounding box center [283, 286] width 101 height 21
click at [290, 287] on input "D" at bounding box center [287, 290] width 7 height 7
radio input "true"
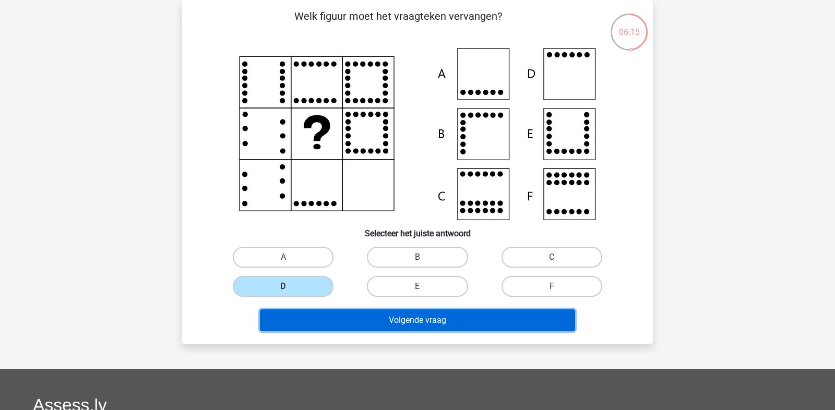
click at [342, 316] on button "Volgende vraag" at bounding box center [418, 321] width 316 height 22
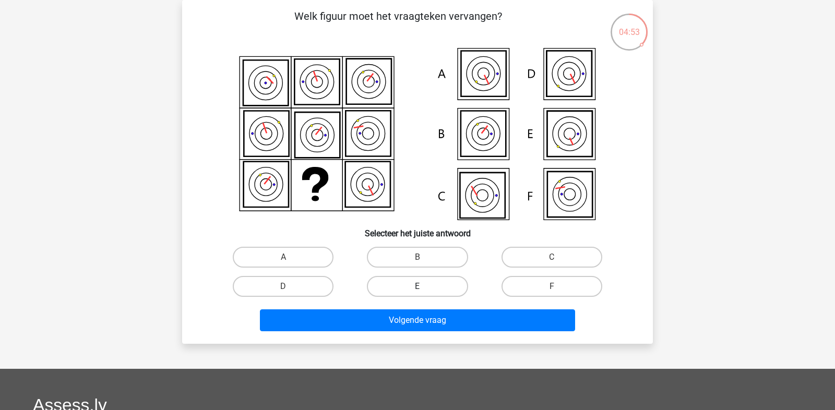
click at [411, 285] on label "E" at bounding box center [417, 286] width 101 height 21
click at [418, 287] on input "E" at bounding box center [421, 290] width 7 height 7
radio input "true"
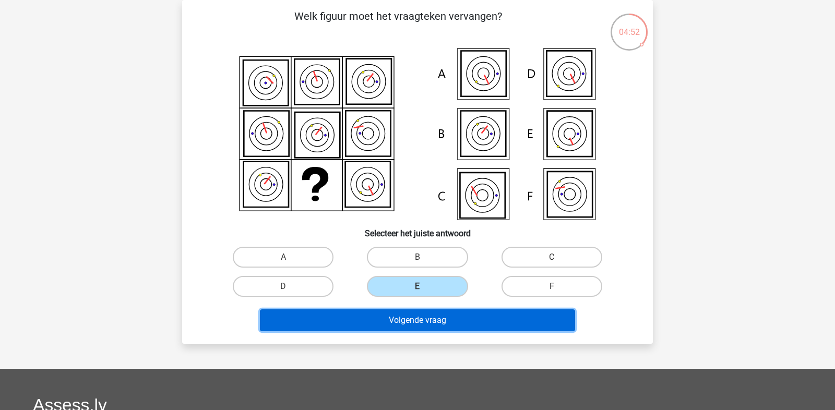
click at [413, 317] on button "Volgende vraag" at bounding box center [418, 321] width 316 height 22
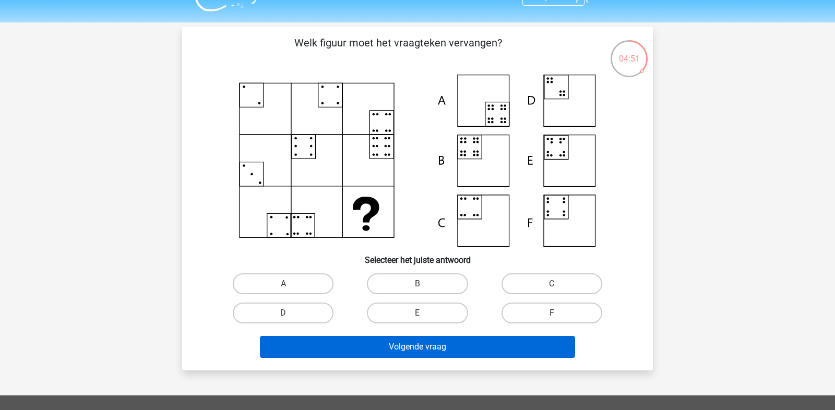
scroll to position [30, 0]
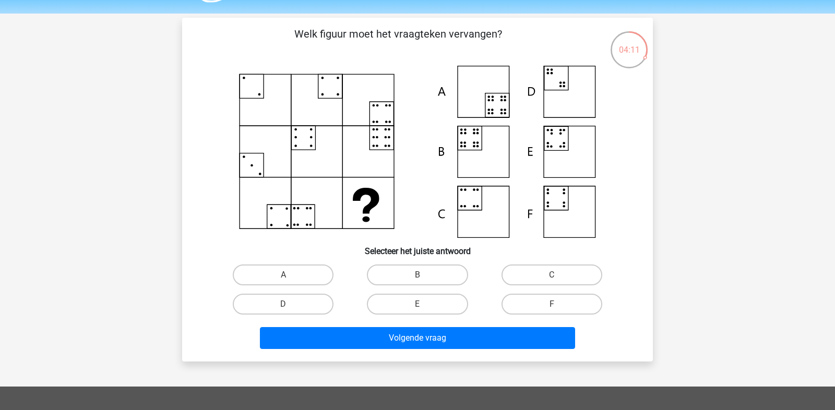
click at [287, 277] on input "A" at bounding box center [287, 278] width 7 height 7
radio input "true"
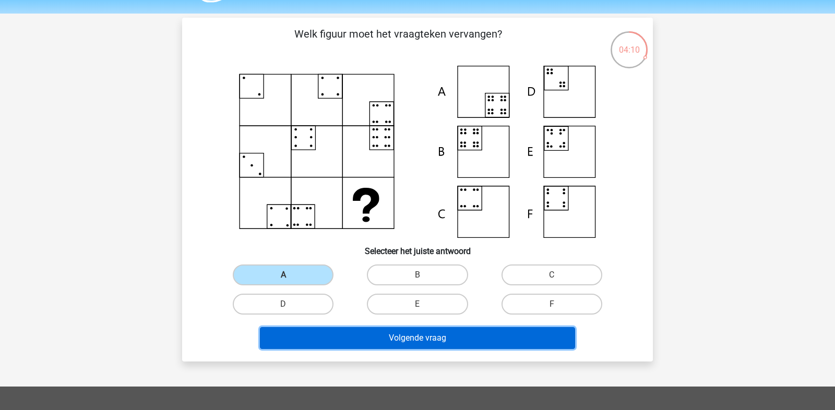
click at [321, 337] on button "Volgende vraag" at bounding box center [418, 338] width 316 height 22
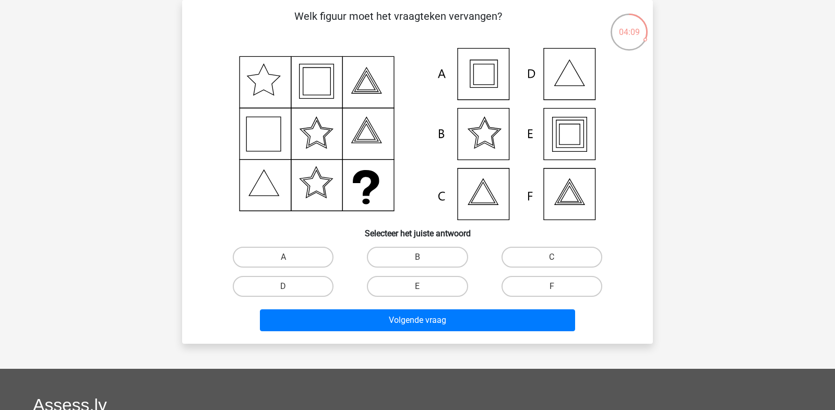
scroll to position [37, 0]
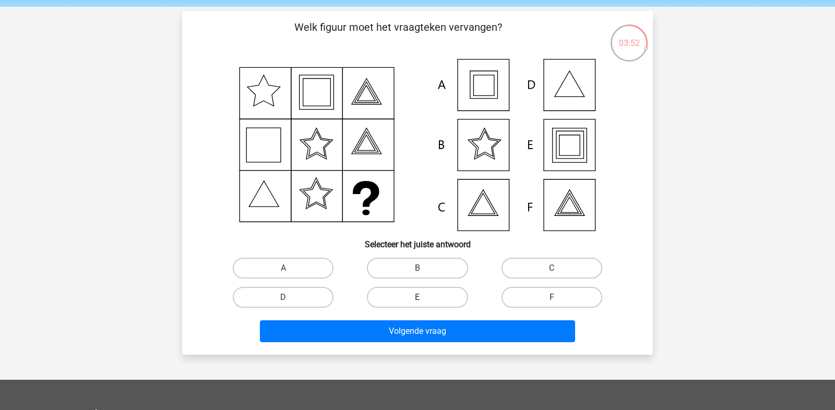
click at [439, 292] on label "E" at bounding box center [417, 297] width 101 height 21
click at [425, 298] on input "E" at bounding box center [421, 301] width 7 height 7
radio input "true"
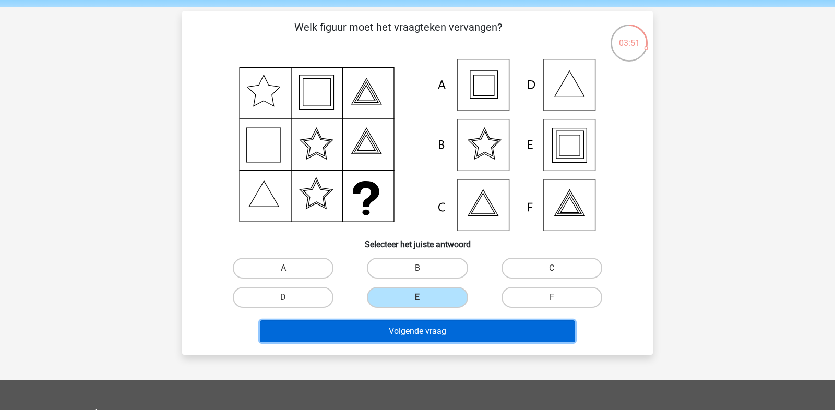
click at [440, 331] on button "Volgende vraag" at bounding box center [418, 332] width 316 height 22
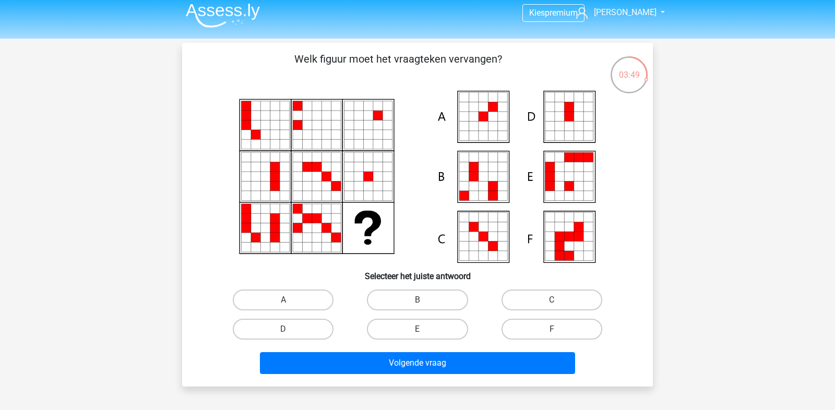
scroll to position [4, 0]
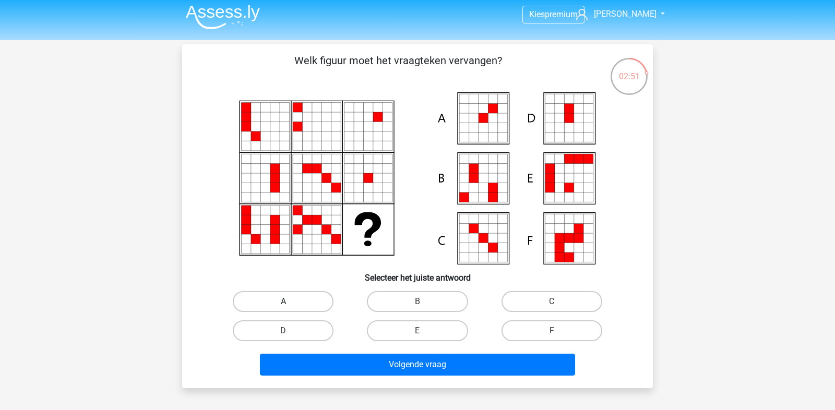
click at [312, 301] on label "A" at bounding box center [283, 301] width 101 height 21
click at [290, 302] on input "A" at bounding box center [287, 305] width 7 height 7
radio input "true"
click at [345, 374] on div "Volgende vraag" at bounding box center [417, 367] width 403 height 26
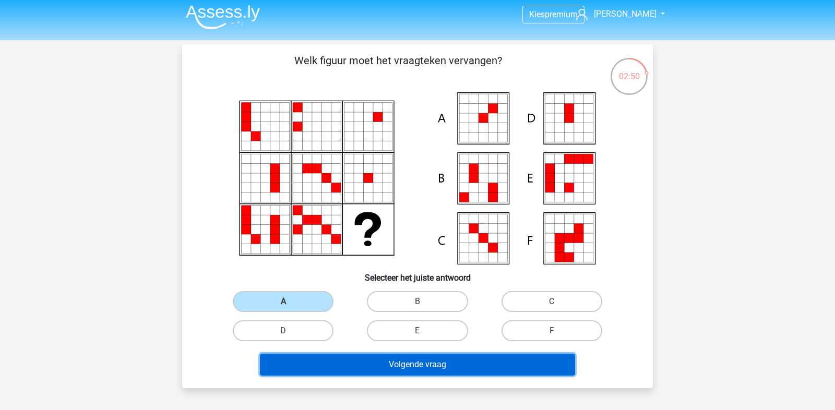
click at [354, 366] on button "Volgende vraag" at bounding box center [418, 365] width 316 height 22
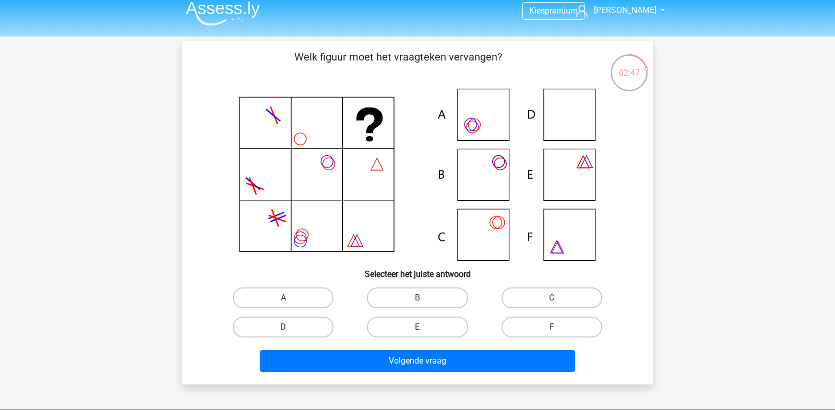
scroll to position [0, 0]
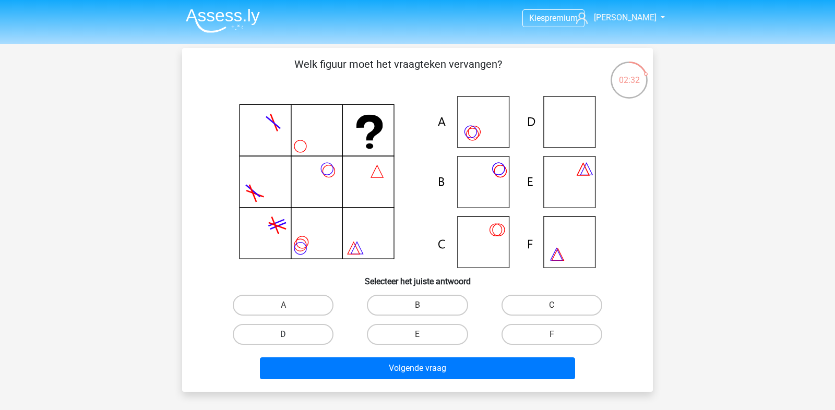
click at [300, 341] on label "D" at bounding box center [283, 334] width 101 height 21
click at [290, 341] on input "D" at bounding box center [287, 338] width 7 height 7
radio input "true"
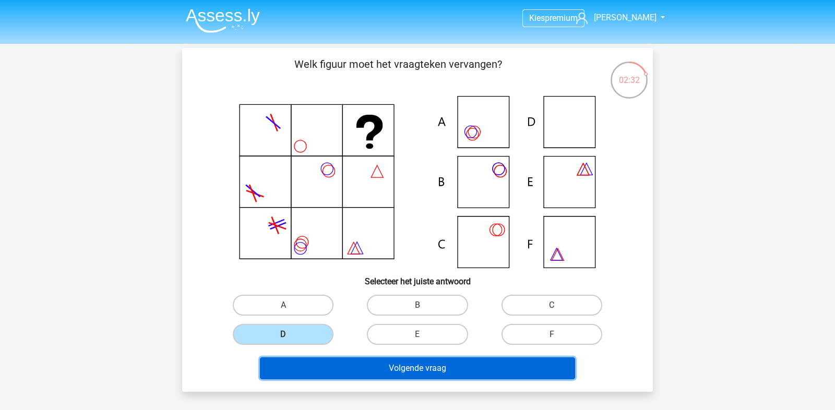
click at [332, 358] on button "Volgende vraag" at bounding box center [418, 369] width 316 height 22
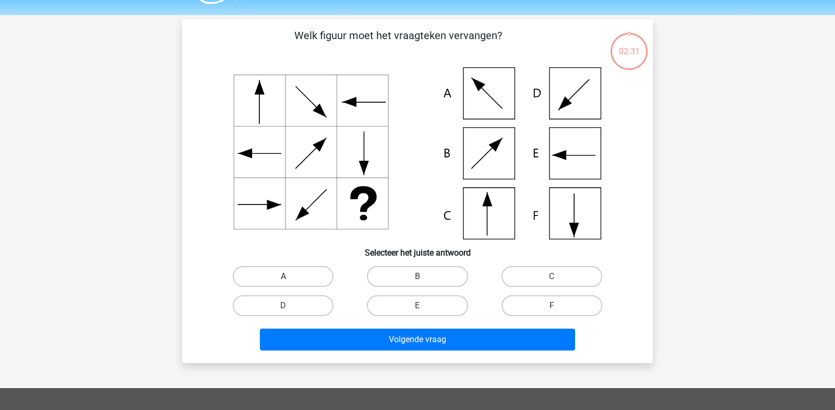
scroll to position [25, 0]
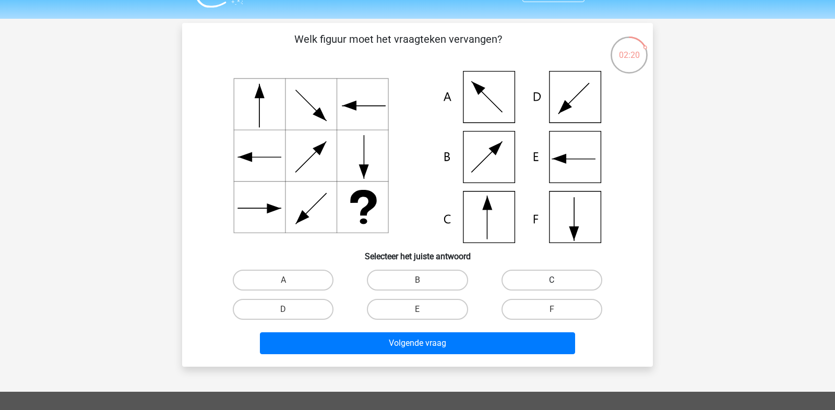
click at [574, 283] on label "C" at bounding box center [552, 280] width 101 height 21
click at [559, 283] on input "C" at bounding box center [555, 283] width 7 height 7
radio input "true"
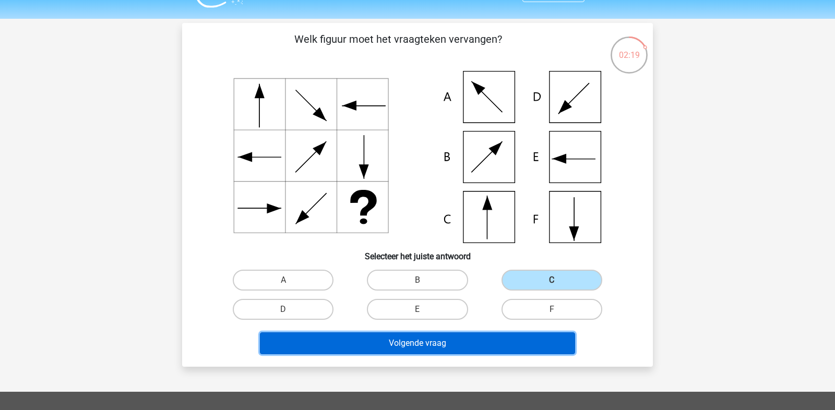
click at [531, 349] on button "Volgende vraag" at bounding box center [418, 344] width 316 height 22
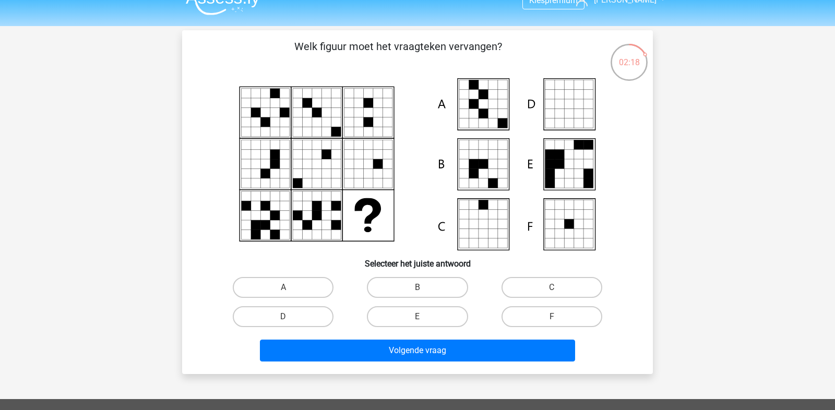
scroll to position [0, 0]
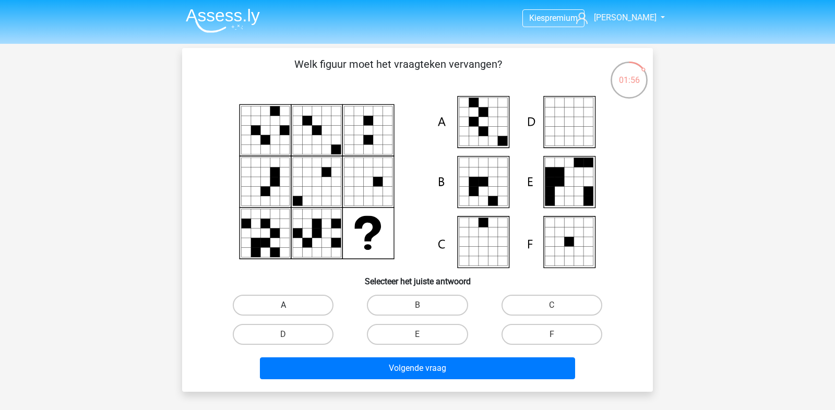
click at [304, 308] on label "A" at bounding box center [283, 305] width 101 height 21
click at [290, 308] on input "A" at bounding box center [287, 308] width 7 height 7
radio input "true"
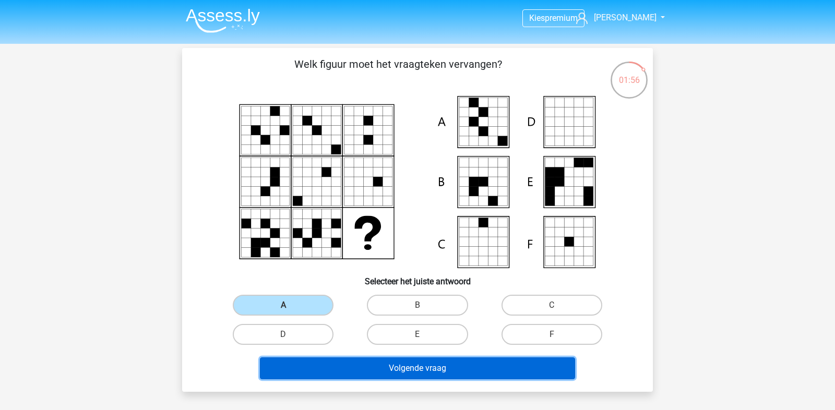
click at [320, 365] on button "Volgende vraag" at bounding box center [418, 369] width 316 height 22
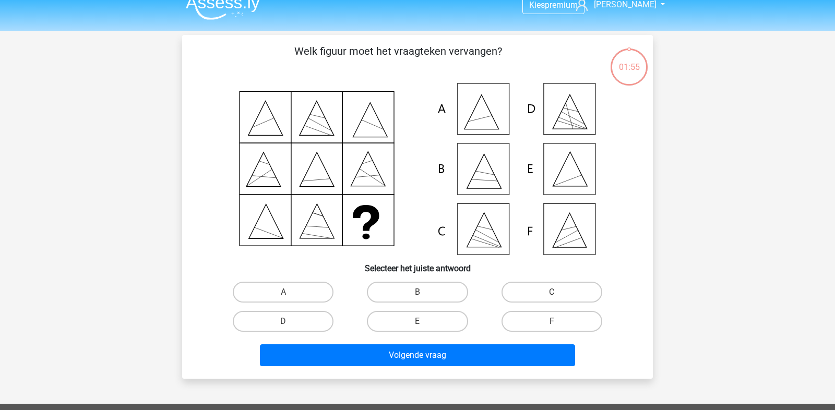
scroll to position [5, 0]
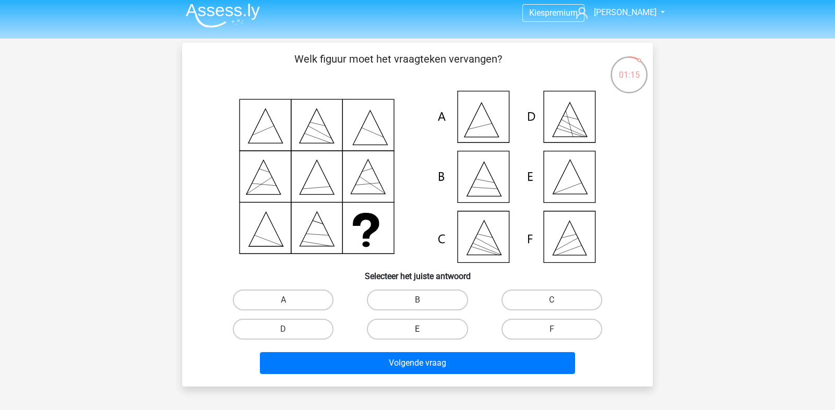
click at [425, 326] on label "E" at bounding box center [417, 329] width 101 height 21
click at [425, 330] on input "E" at bounding box center [421, 333] width 7 height 7
radio input "true"
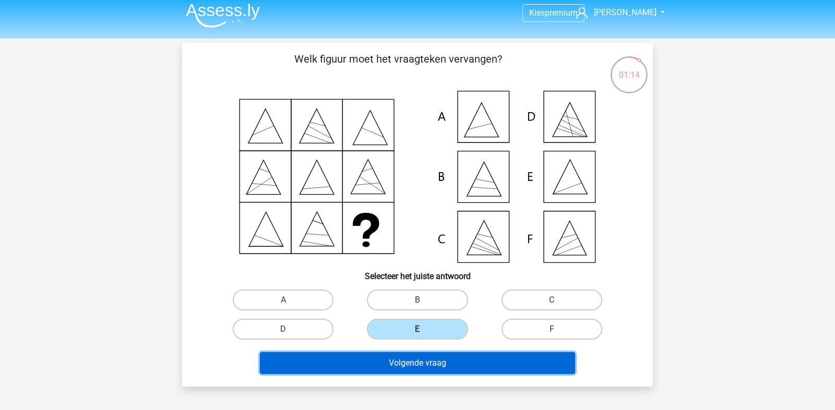
click at [426, 357] on button "Volgende vraag" at bounding box center [418, 363] width 316 height 22
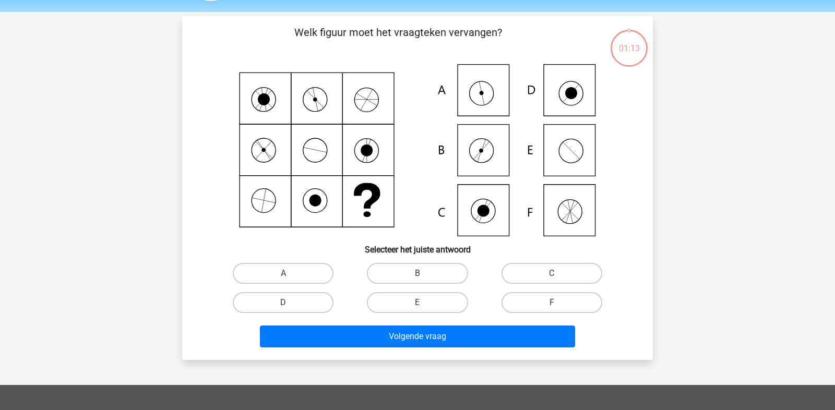
scroll to position [48, 0]
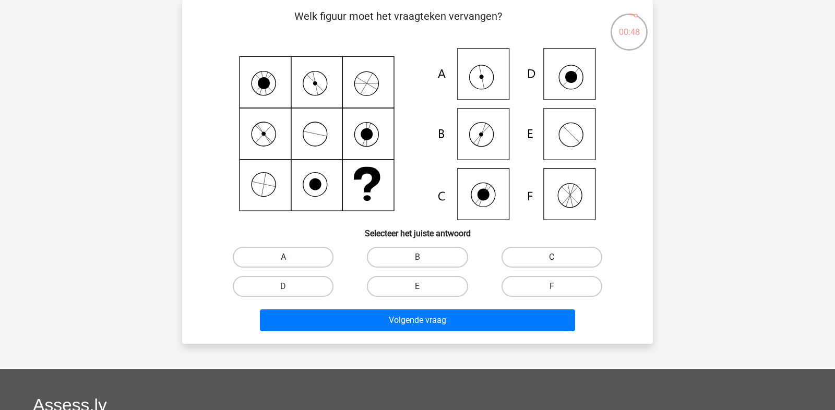
click at [303, 248] on label "A" at bounding box center [283, 257] width 101 height 21
click at [290, 257] on input "A" at bounding box center [287, 260] width 7 height 7
radio input "true"
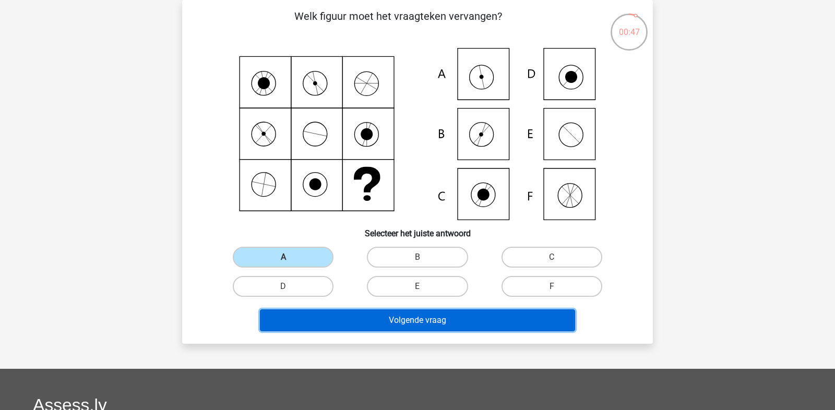
click at [345, 320] on button "Volgende vraag" at bounding box center [418, 321] width 316 height 22
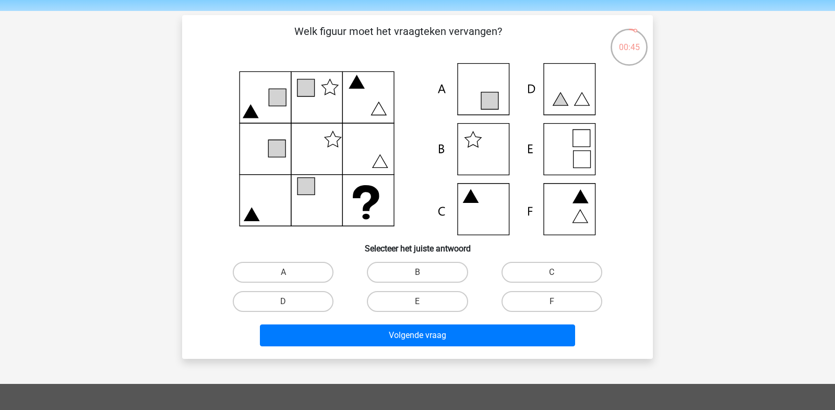
scroll to position [11, 0]
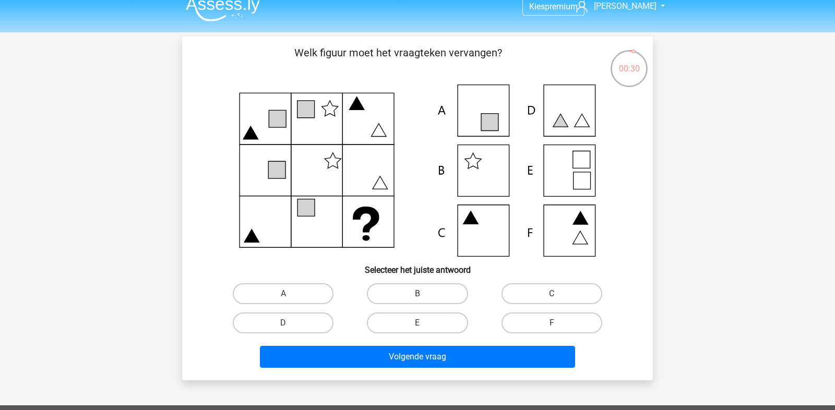
click at [558, 295] on input "C" at bounding box center [555, 297] width 7 height 7
radio input "true"
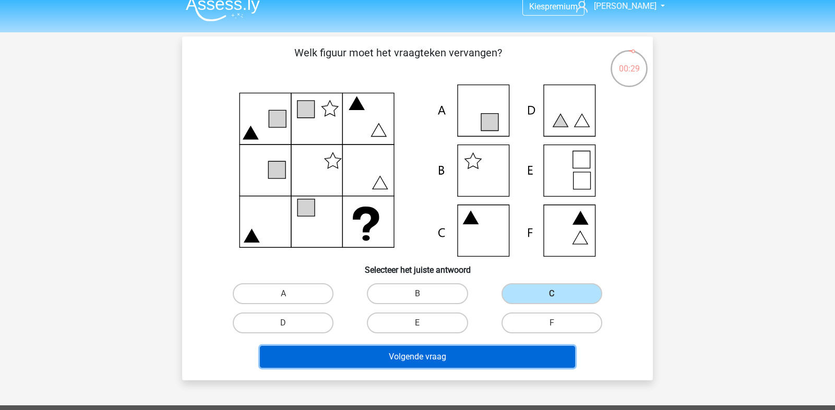
click at [530, 358] on button "Volgende vraag" at bounding box center [418, 357] width 316 height 22
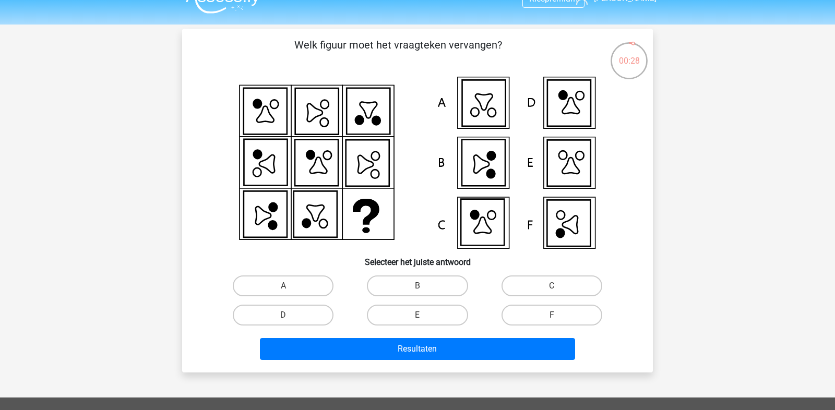
scroll to position [3, 0]
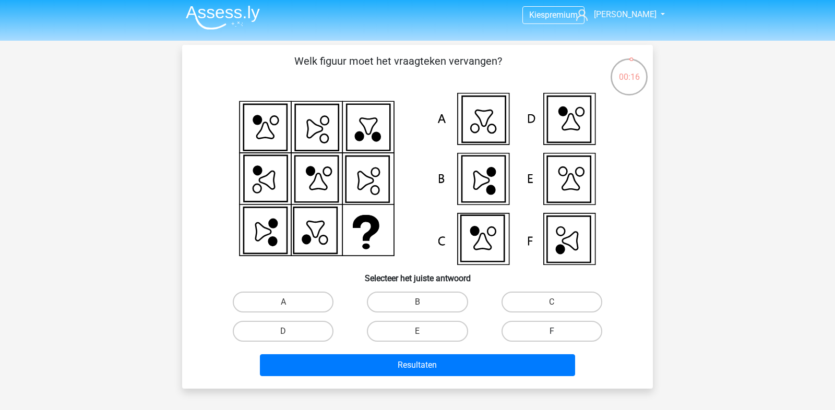
click at [561, 334] on label "F" at bounding box center [552, 331] width 101 height 21
click at [559, 334] on input "F" at bounding box center [555, 335] width 7 height 7
radio input "true"
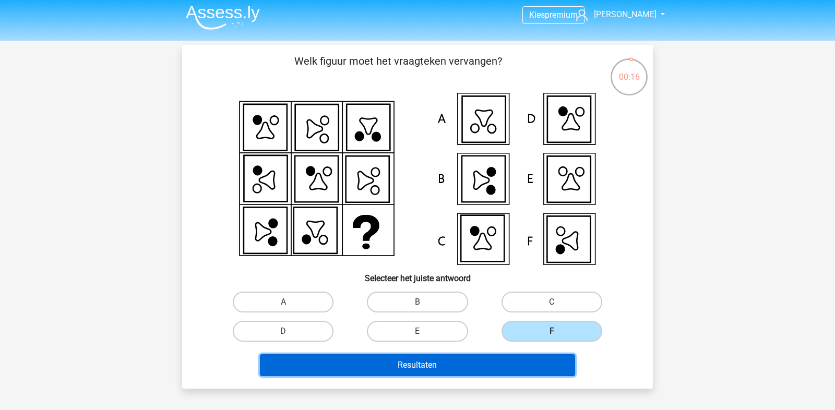
click at [557, 355] on button "Resultaten" at bounding box center [418, 366] width 316 height 22
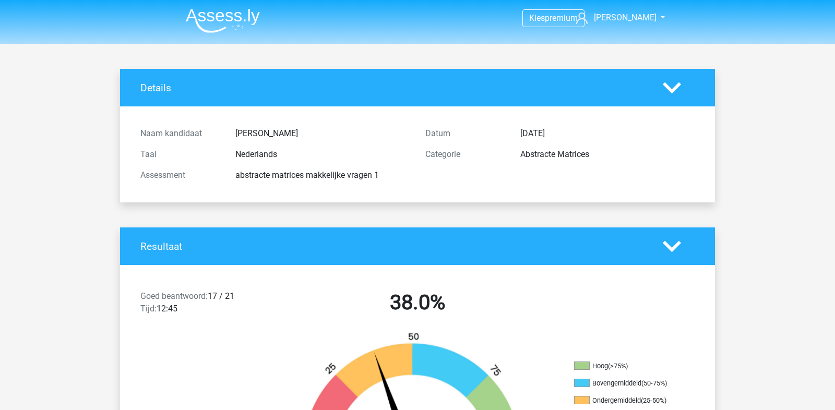
click at [233, 8] on img at bounding box center [223, 20] width 74 height 25
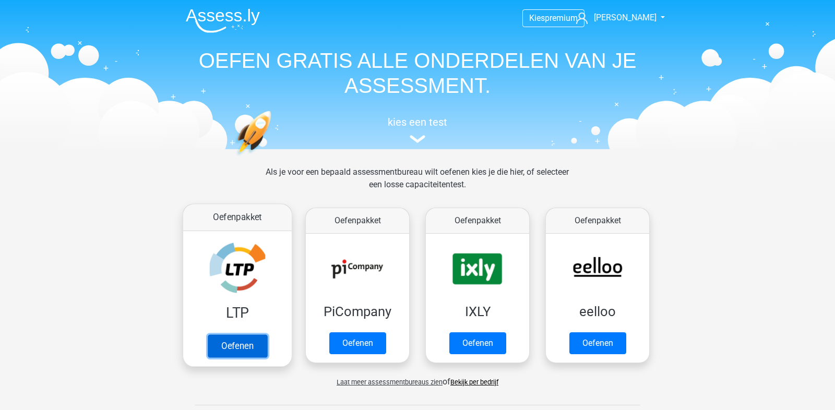
click at [236, 338] on link "Oefenen" at bounding box center [238, 346] width 60 height 23
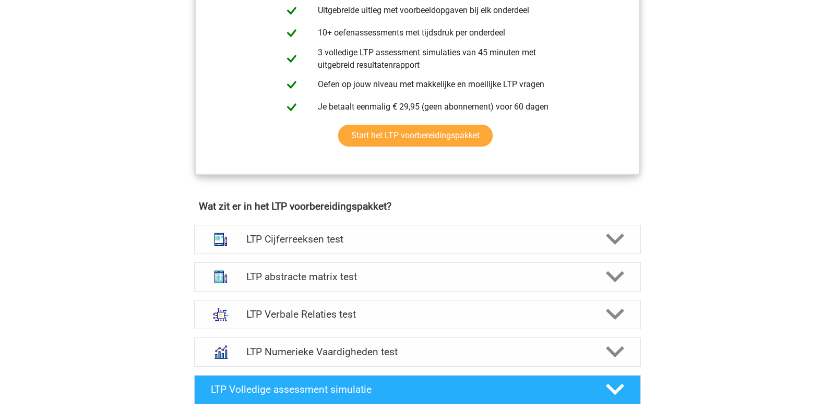
scroll to position [480, 0]
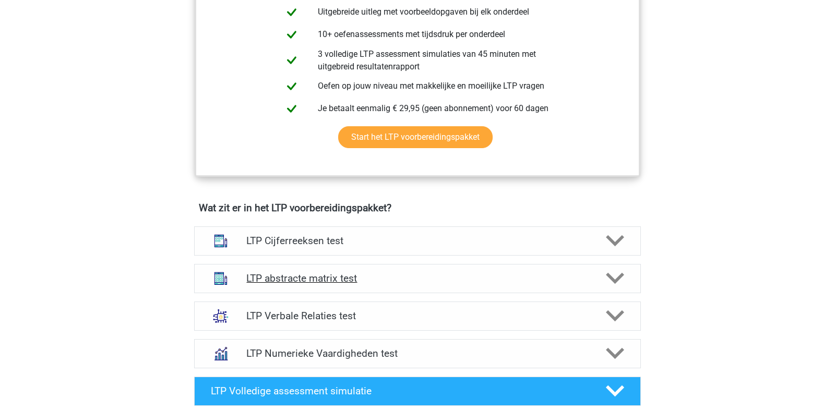
click at [429, 284] on div "LTP abstracte matrix test" at bounding box center [417, 278] width 447 height 29
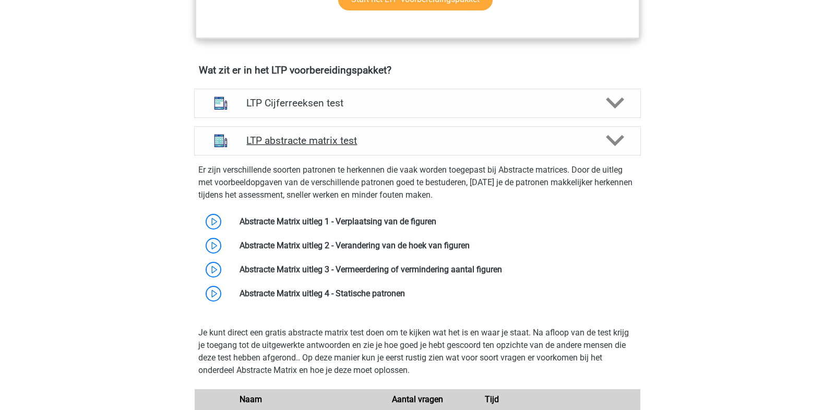
scroll to position [594, 0]
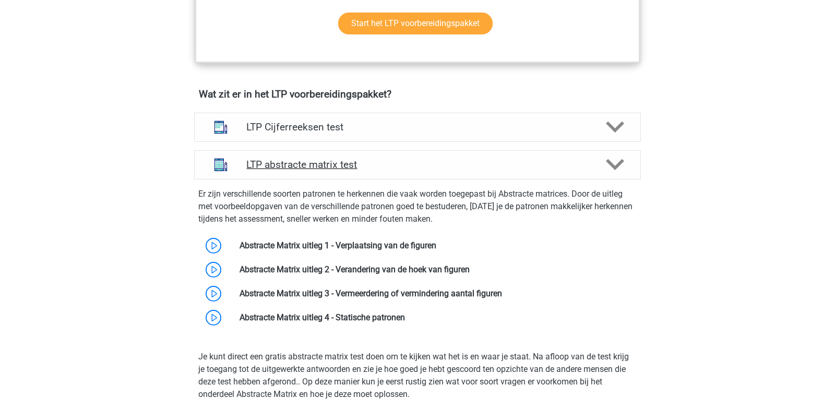
click at [492, 172] on div "LTP abstracte matrix test" at bounding box center [417, 164] width 447 height 29
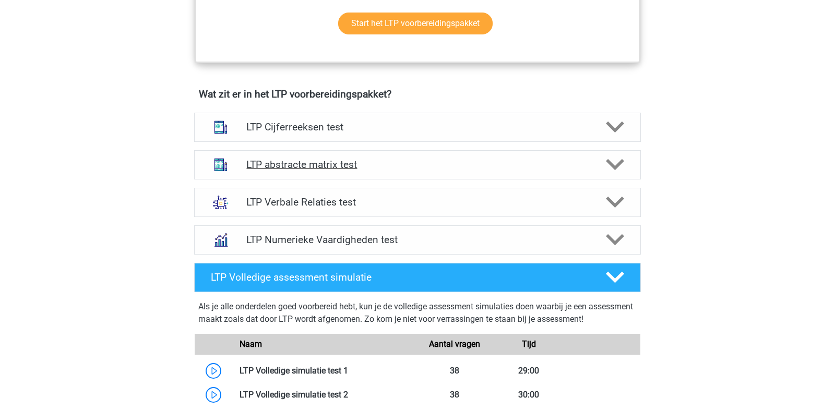
click at [492, 172] on div "LTP abstracte matrix test" at bounding box center [417, 164] width 447 height 29
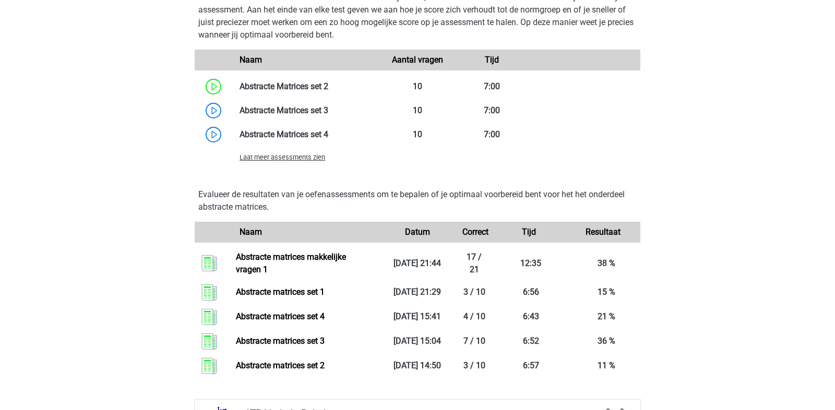
scroll to position [1097, 0]
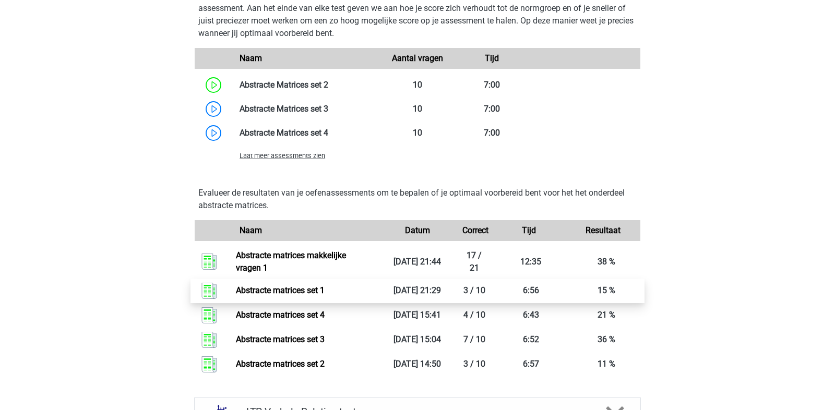
click at [325, 296] on link "Abstracte matrices set 1" at bounding box center [280, 291] width 89 height 10
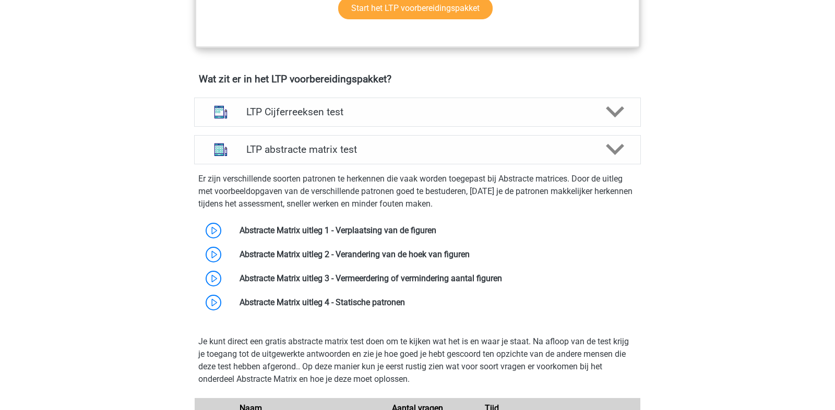
scroll to position [450, 0]
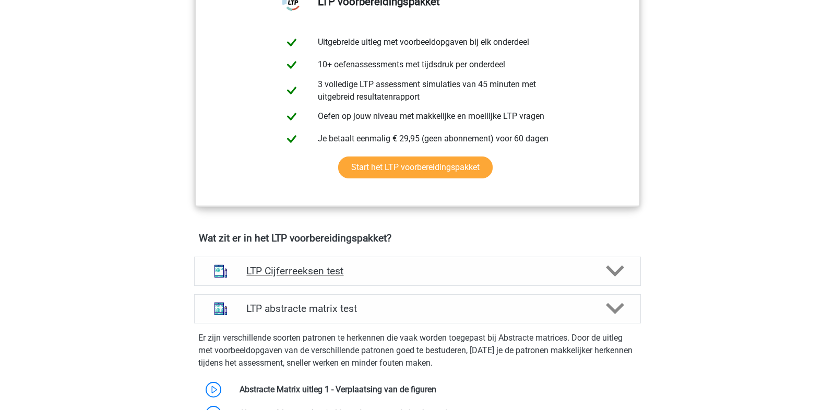
click at [450, 266] on h4 "LTP Cijferreeksen test" at bounding box center [417, 271] width 342 height 12
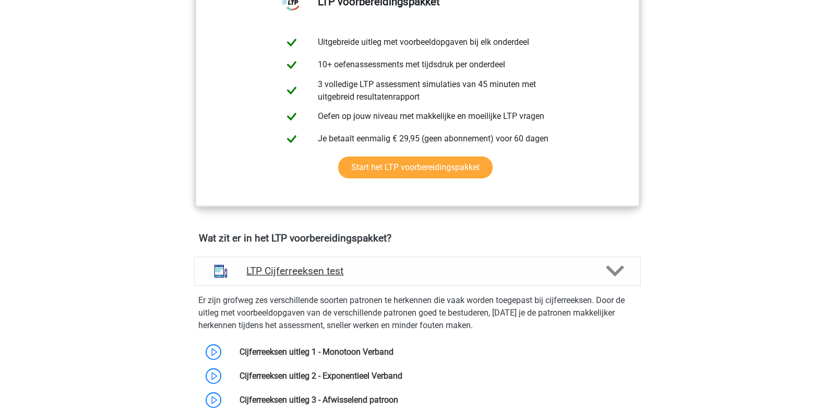
click at [450, 266] on h4 "LTP Cijferreeksen test" at bounding box center [417, 271] width 342 height 12
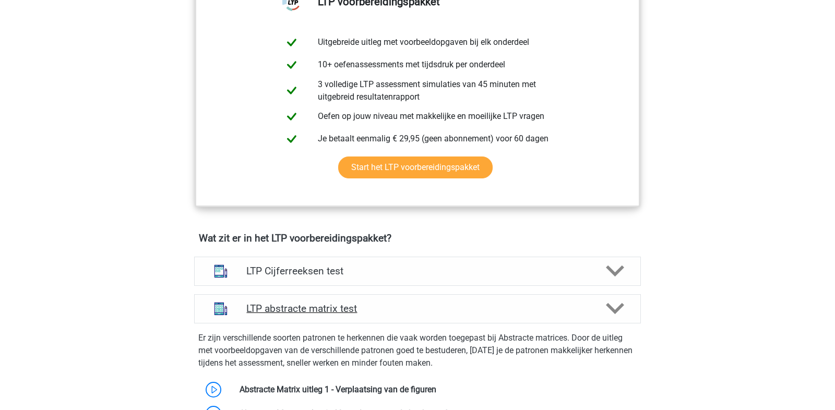
click at [455, 307] on h4 "LTP abstracte matrix test" at bounding box center [417, 309] width 342 height 12
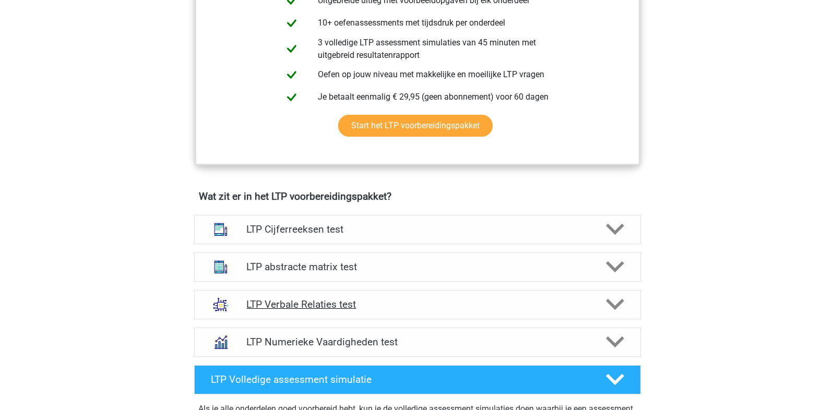
click at [458, 315] on div "LTP Verbale Relaties test" at bounding box center [417, 304] width 447 height 29
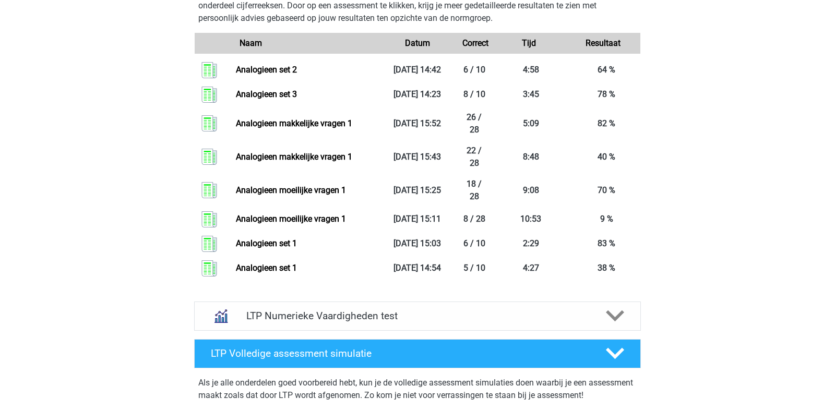
scroll to position [1536, 0]
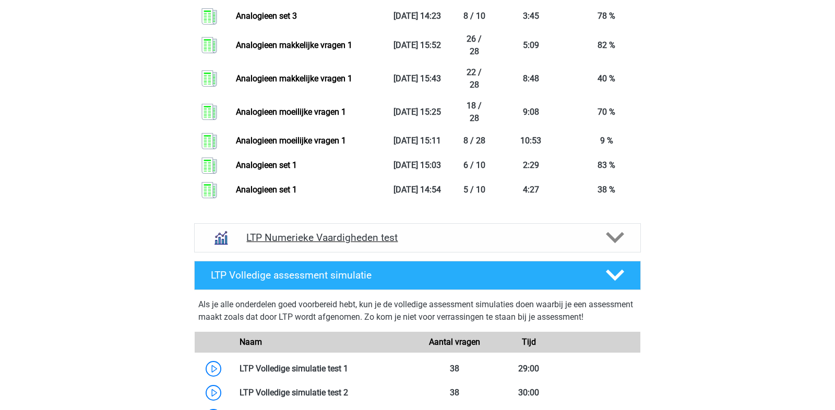
click at [601, 231] on div at bounding box center [615, 238] width 36 height 18
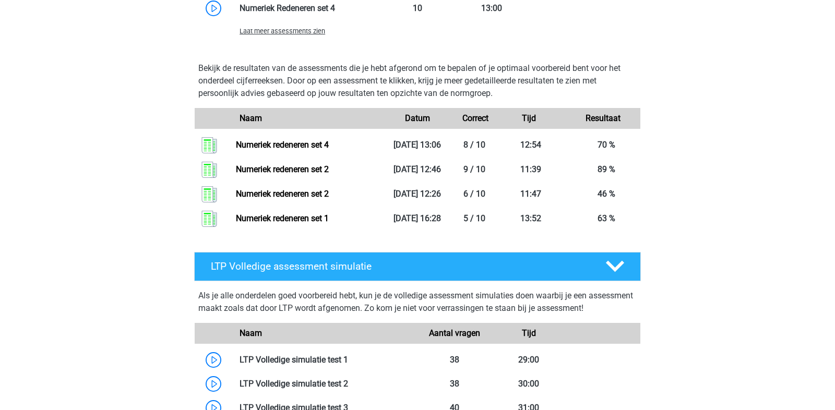
scroll to position [2128, 0]
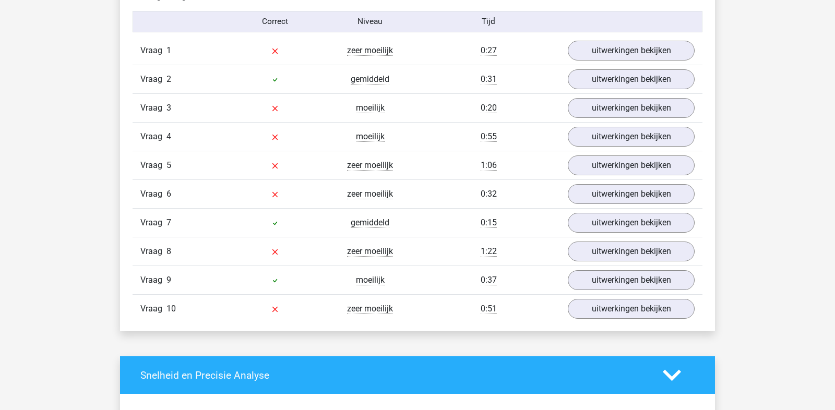
scroll to position [864, 0]
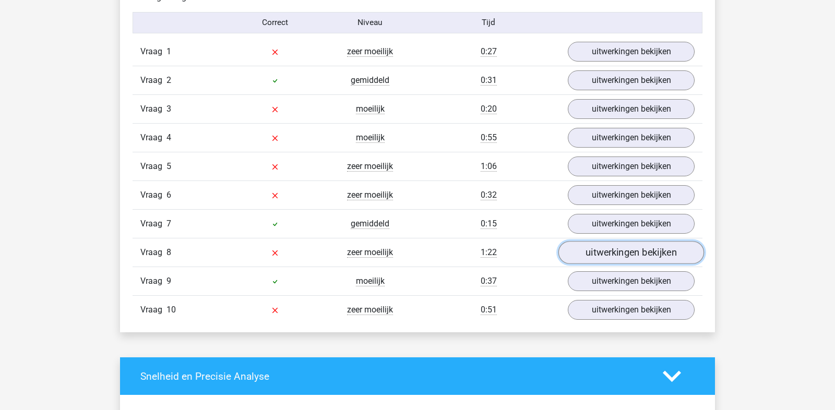
click at [615, 251] on link "uitwerkingen bekijken" at bounding box center [632, 253] width 146 height 23
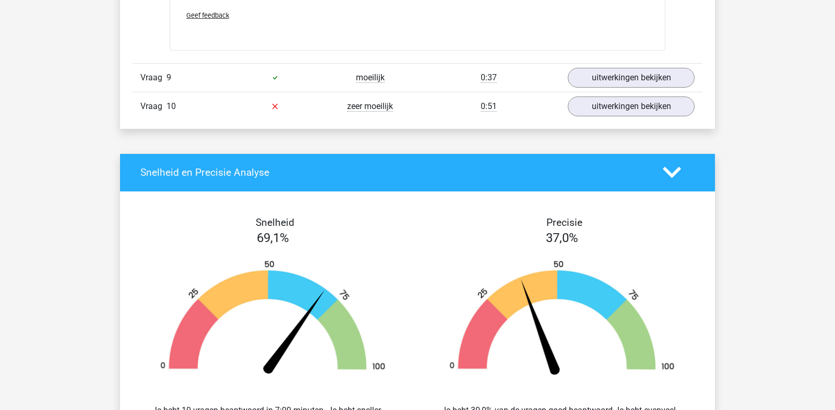
scroll to position [1427, 0]
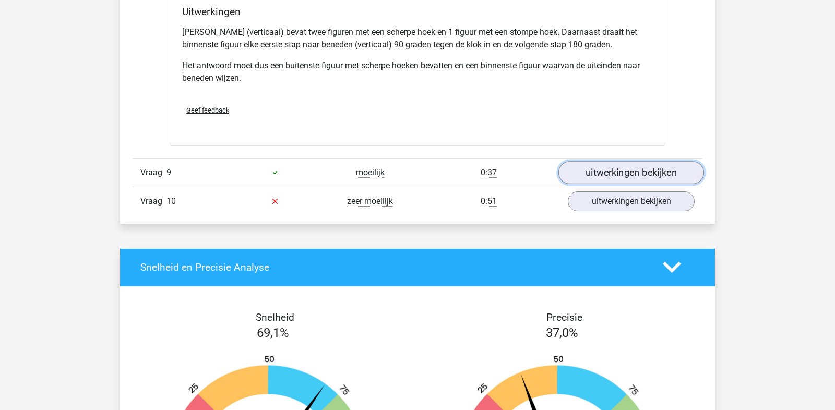
click at [638, 161] on link "uitwerkingen bekijken" at bounding box center [632, 172] width 146 height 23
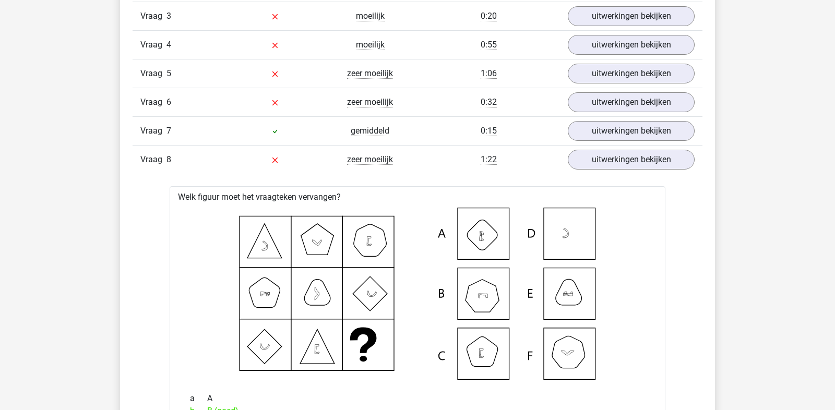
scroll to position [753, 0]
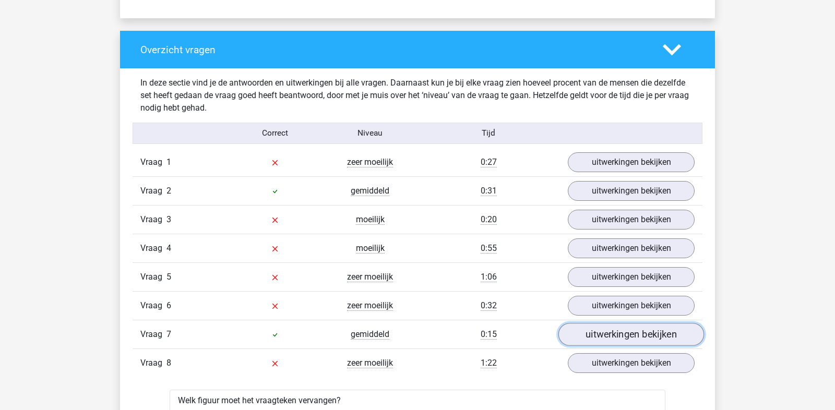
click at [605, 331] on link "uitwerkingen bekijken" at bounding box center [632, 335] width 146 height 23
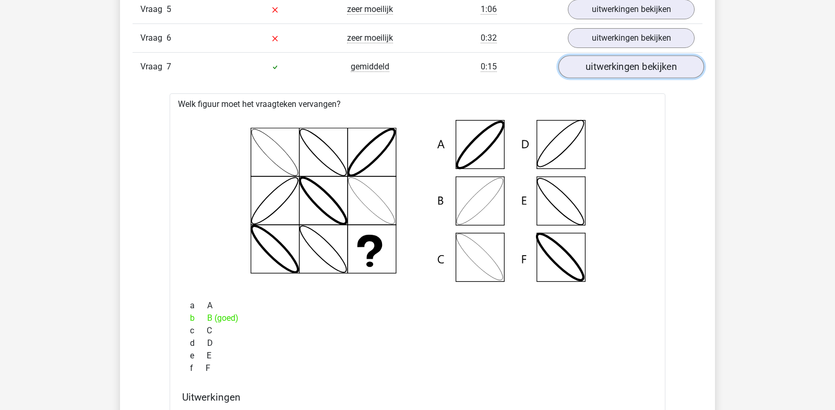
scroll to position [938, 0]
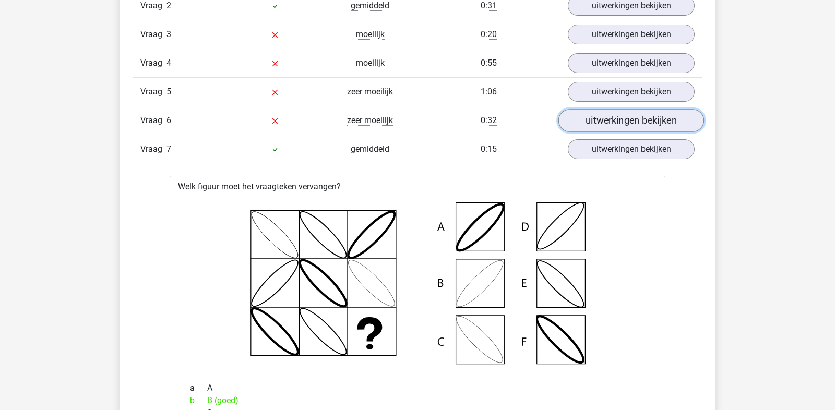
click at [657, 116] on link "uitwerkingen bekijken" at bounding box center [632, 121] width 146 height 23
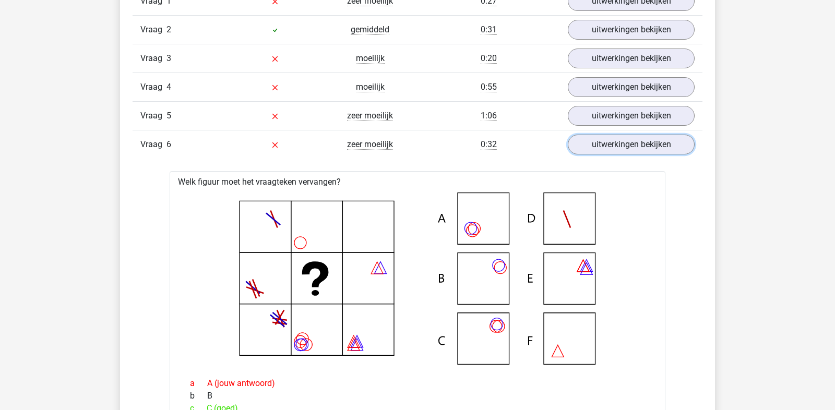
scroll to position [691, 0]
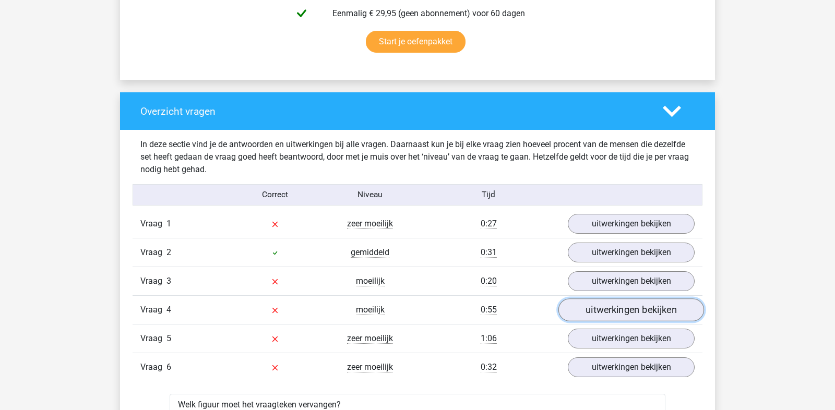
click at [628, 299] on link "uitwerkingen bekijken" at bounding box center [632, 310] width 146 height 23
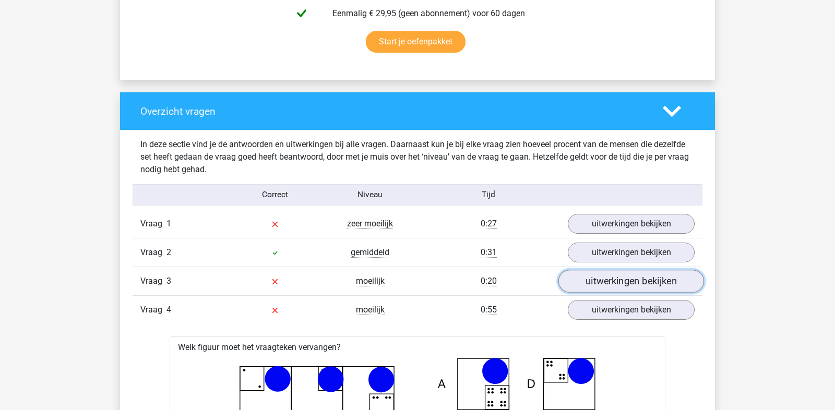
click at [632, 275] on link "uitwerkingen bekijken" at bounding box center [632, 281] width 146 height 23
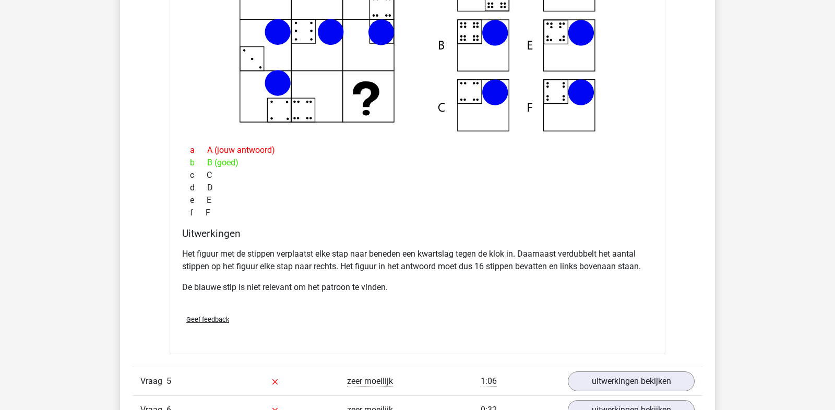
scroll to position [1992, 0]
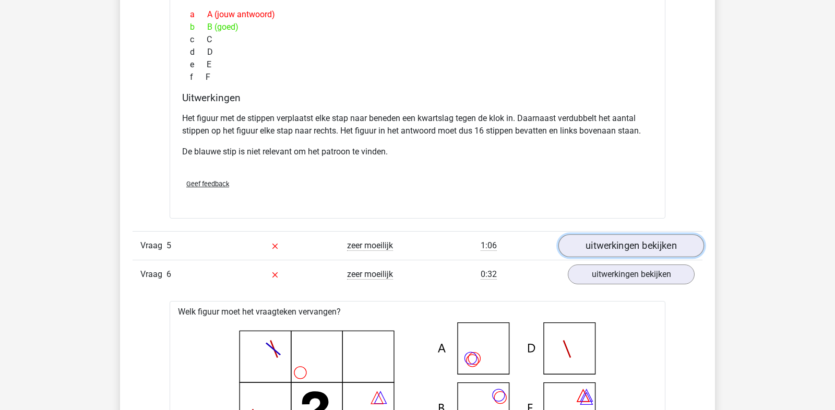
click at [629, 239] on link "uitwerkingen bekijken" at bounding box center [632, 245] width 146 height 23
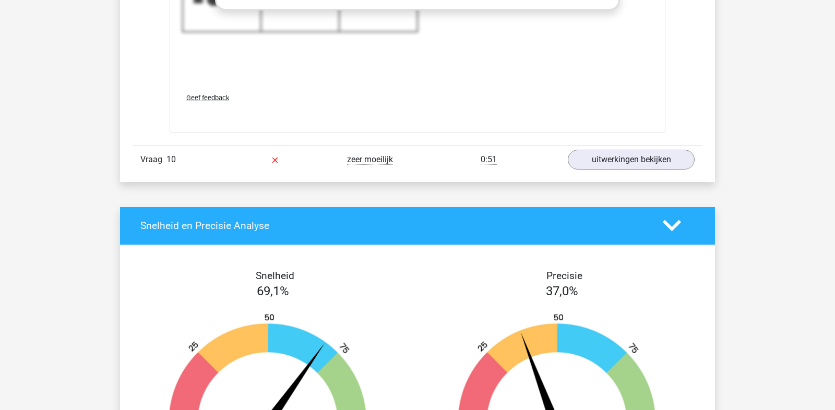
scroll to position [5011, 0]
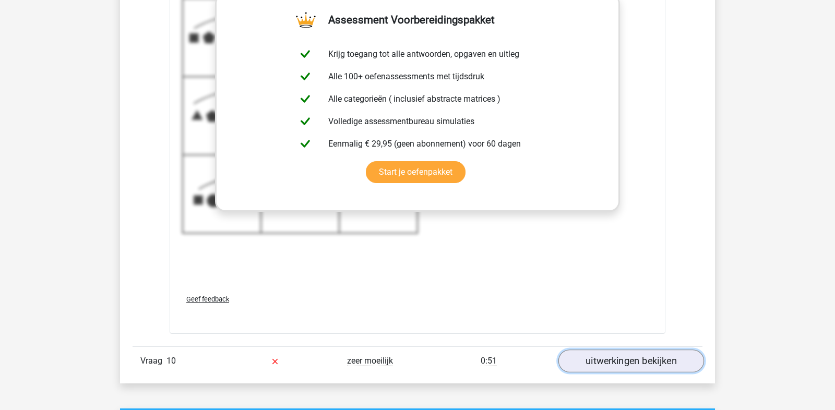
click at [616, 350] on link "uitwerkingen bekijken" at bounding box center [632, 361] width 146 height 23
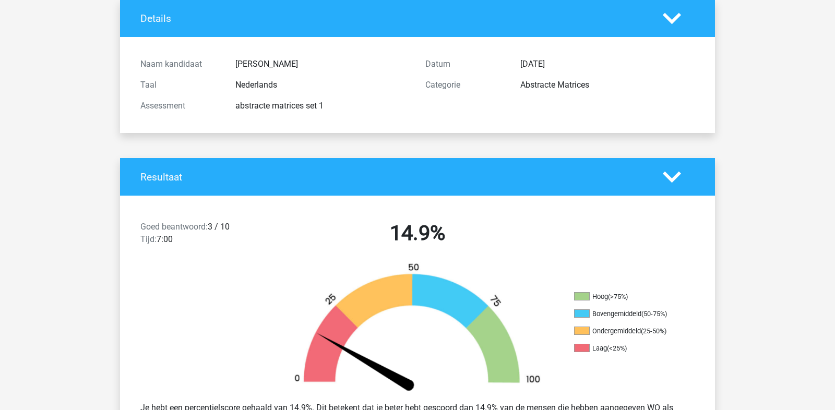
scroll to position [0, 0]
